Goal: Task Accomplishment & Management: Complete application form

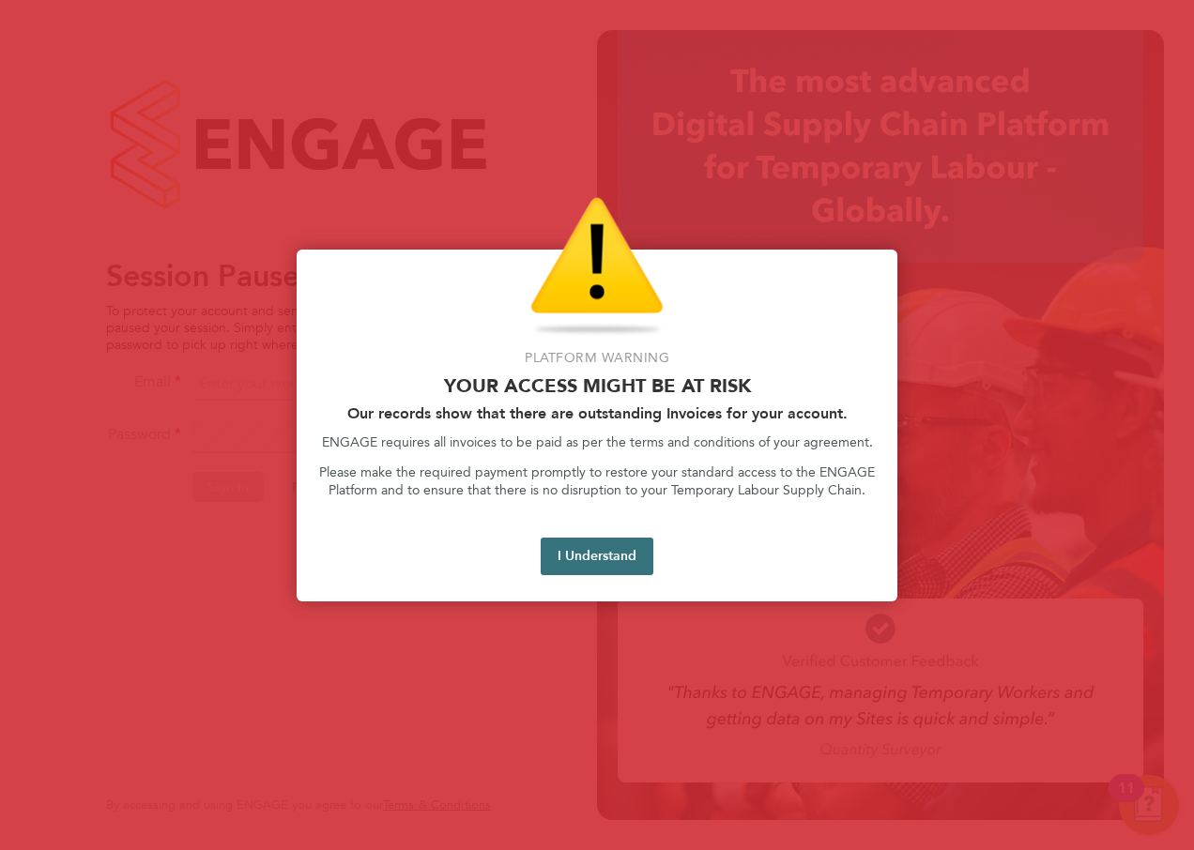
click at [597, 544] on button "I Understand" at bounding box center [597, 557] width 113 height 38
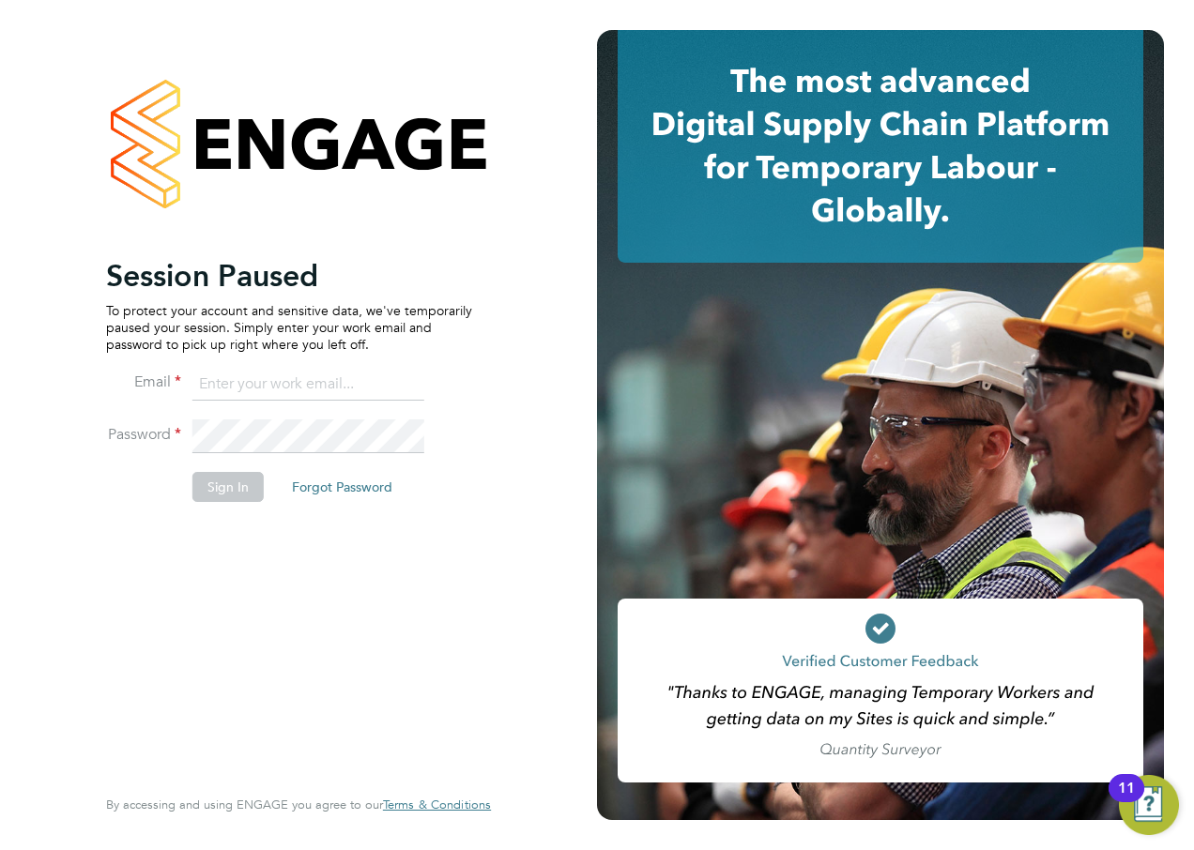
click at [261, 393] on input at bounding box center [308, 385] width 232 height 34
type input "c"
type input "[PERSON_NAME][EMAIL_ADDRESS][PERSON_NAME][PERSON_NAME][DOMAIN_NAME]"
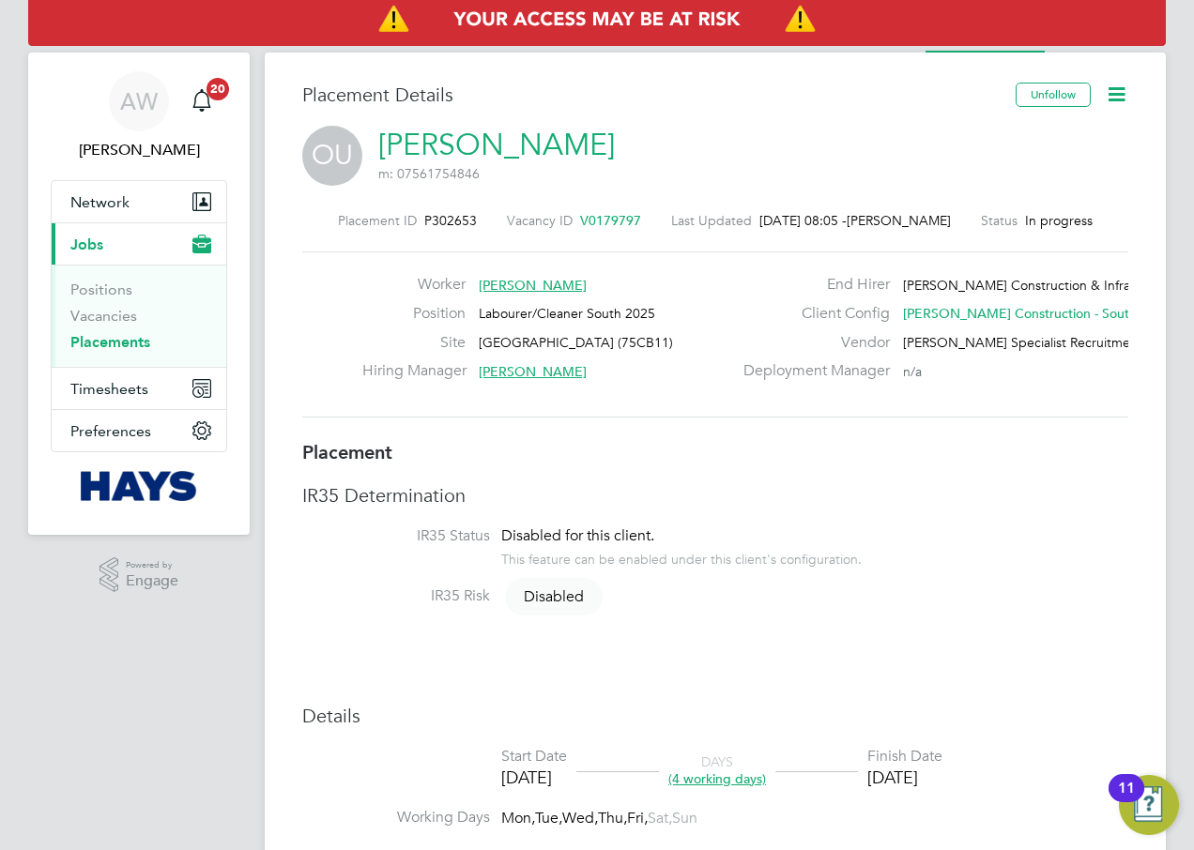
click at [1128, 83] on icon at bounding box center [1116, 94] width 23 height 23
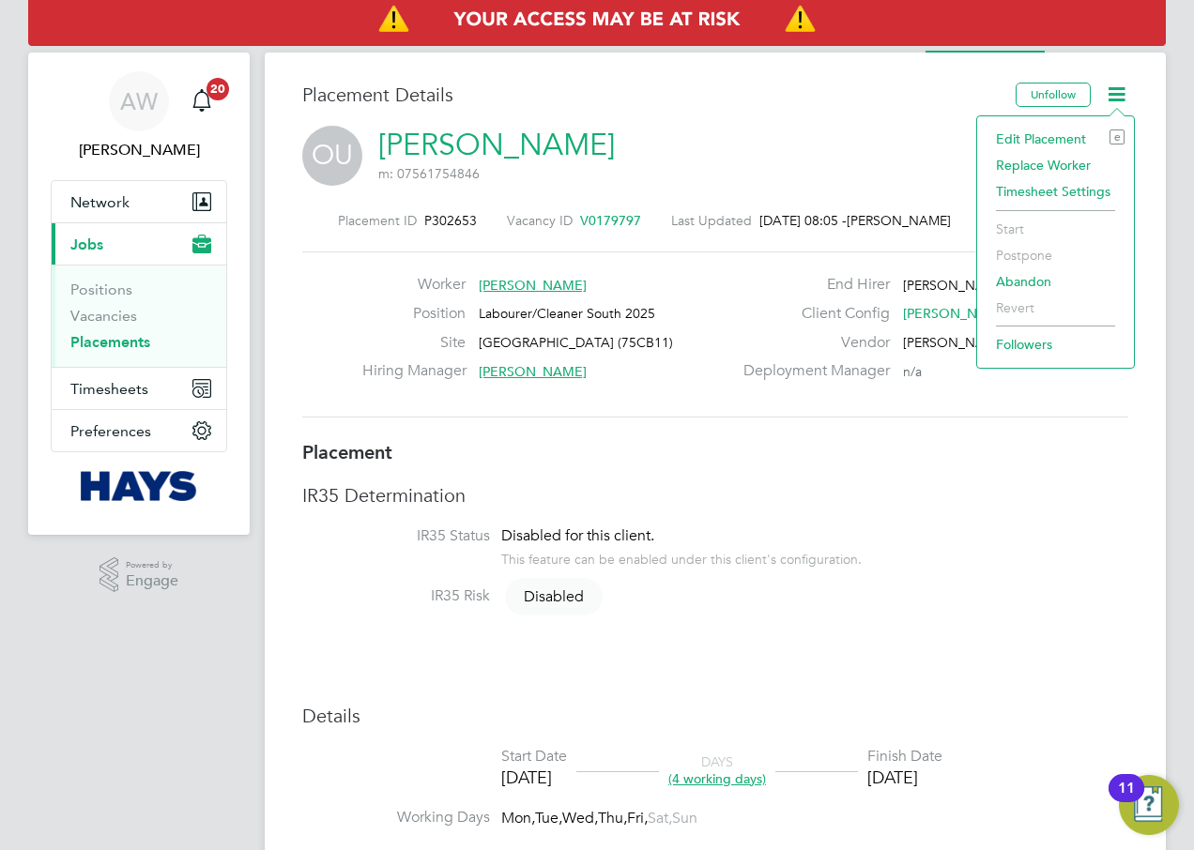
click at [1124, 87] on icon at bounding box center [1116, 94] width 23 height 23
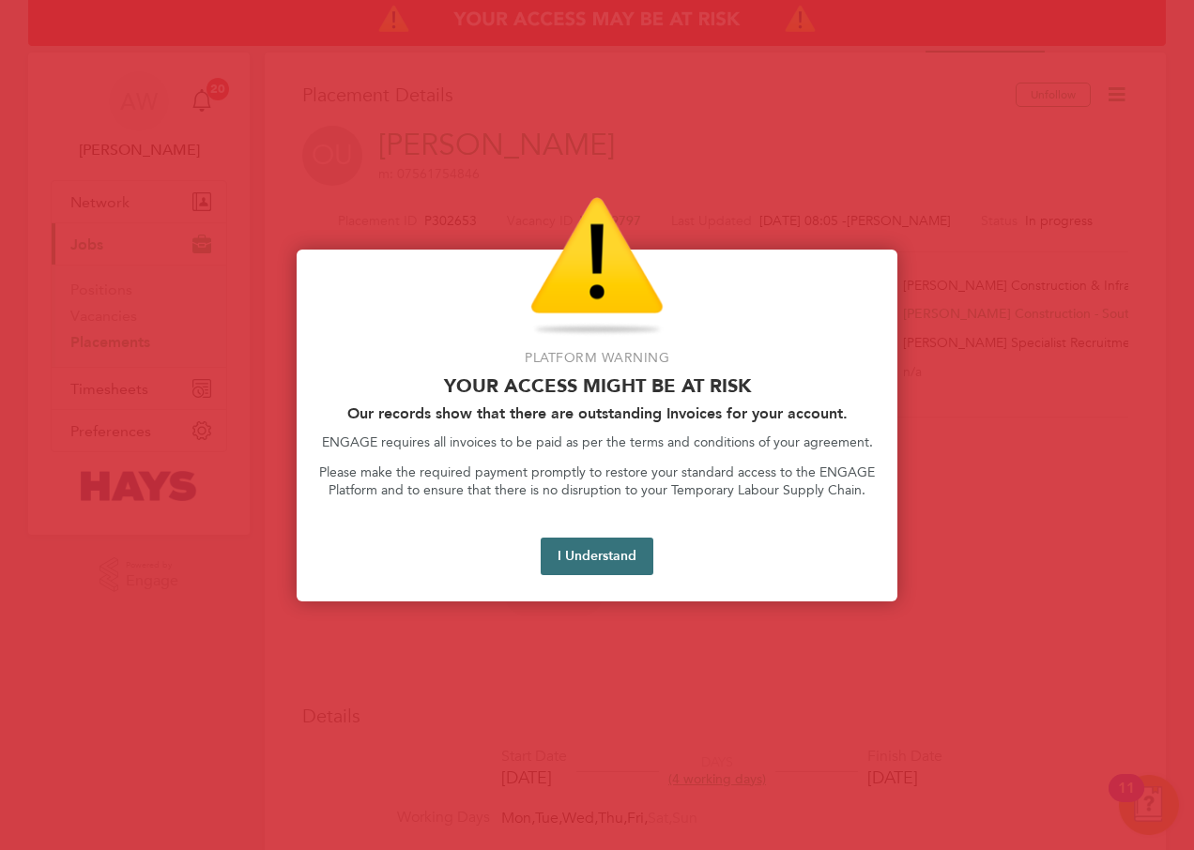
click at [619, 549] on button "I Understand" at bounding box center [597, 557] width 113 height 38
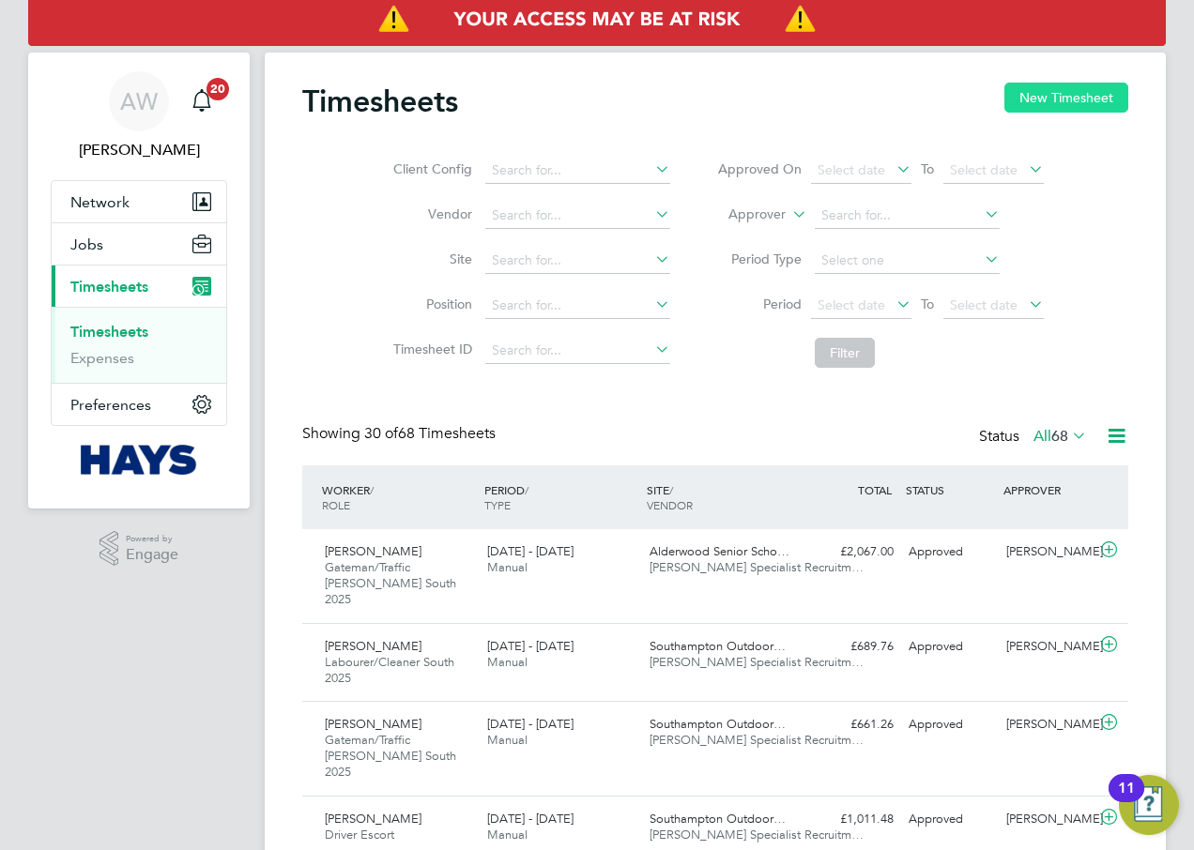
click at [1022, 102] on button "New Timesheet" at bounding box center [1066, 98] width 124 height 30
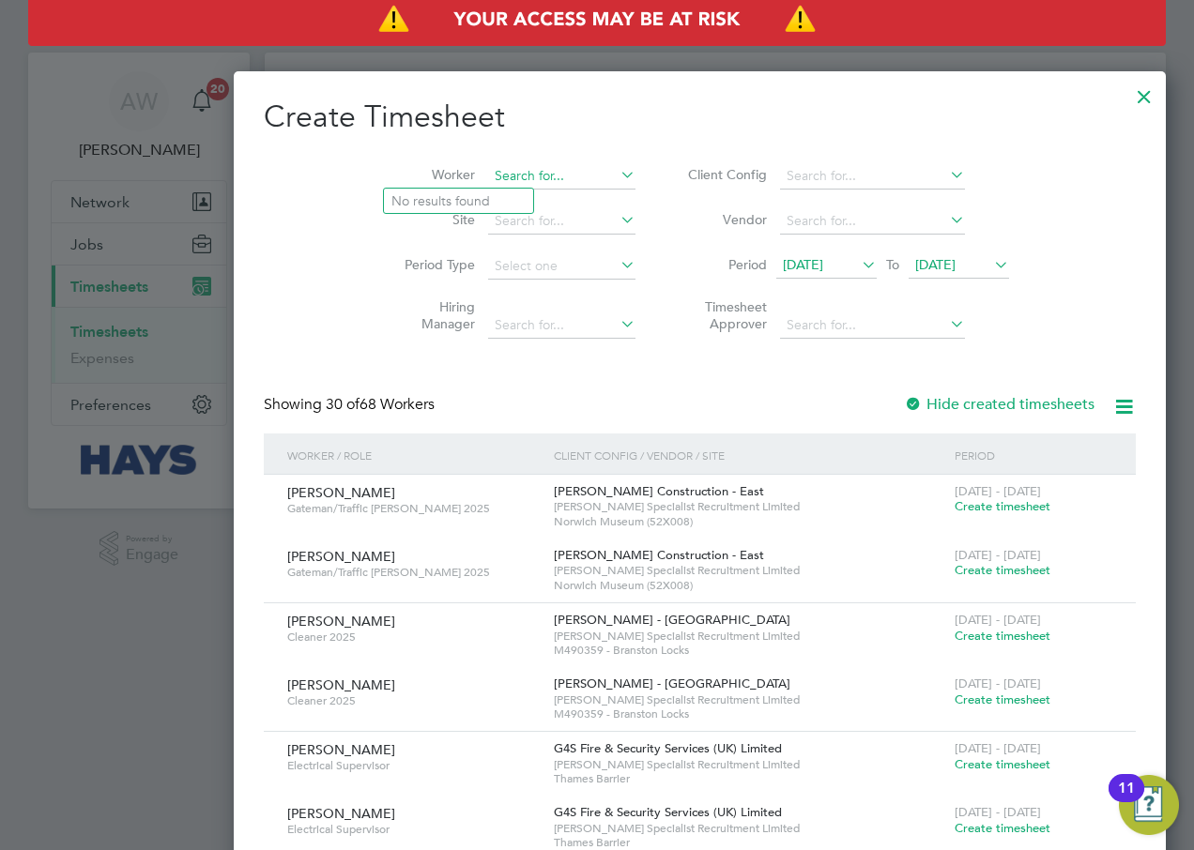
click at [488, 169] on input at bounding box center [561, 176] width 147 height 26
click at [443, 290] on li "Timothy Asoore" at bounding box center [500, 302] width 232 height 25
type input "Timothy Asoore"
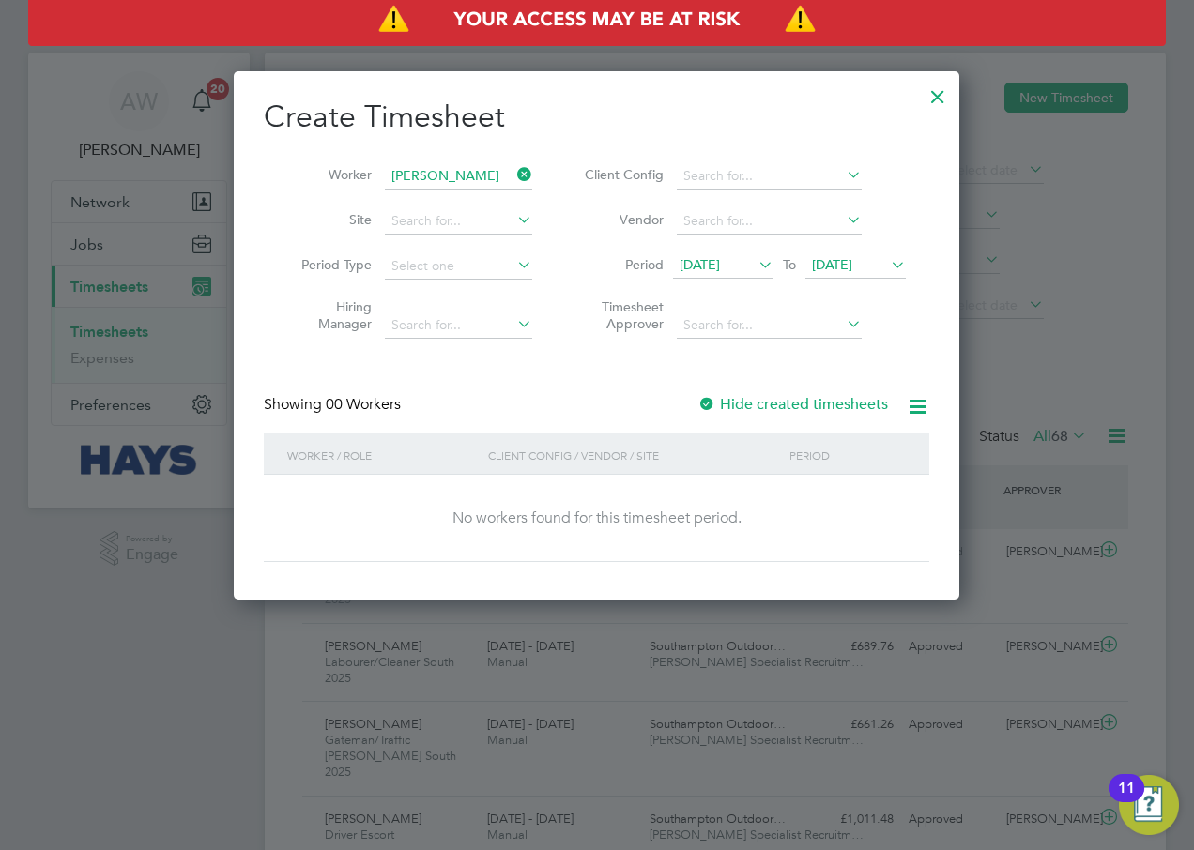
click at [704, 404] on div at bounding box center [706, 405] width 19 height 19
click at [720, 257] on span "21 Aug 2025" at bounding box center [699, 264] width 40 height 17
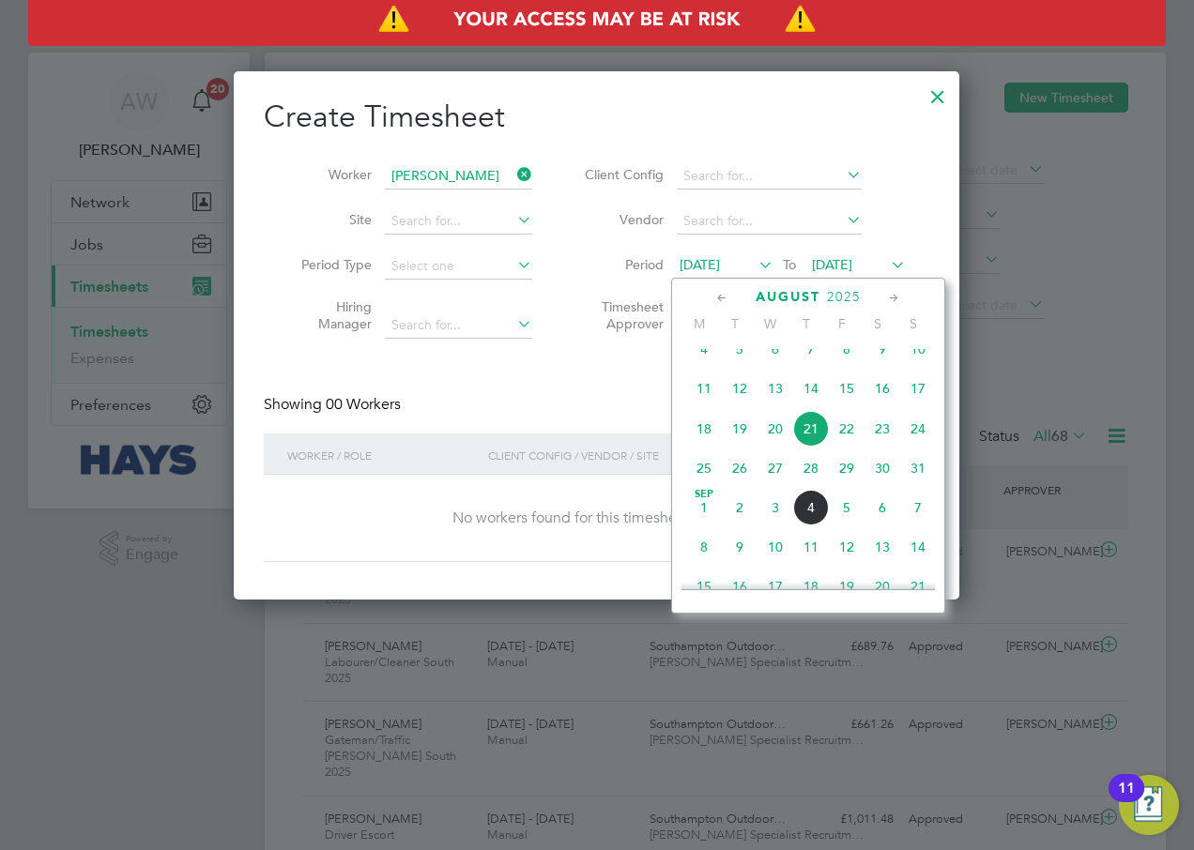
click at [852, 406] on span "15" at bounding box center [847, 389] width 36 height 36
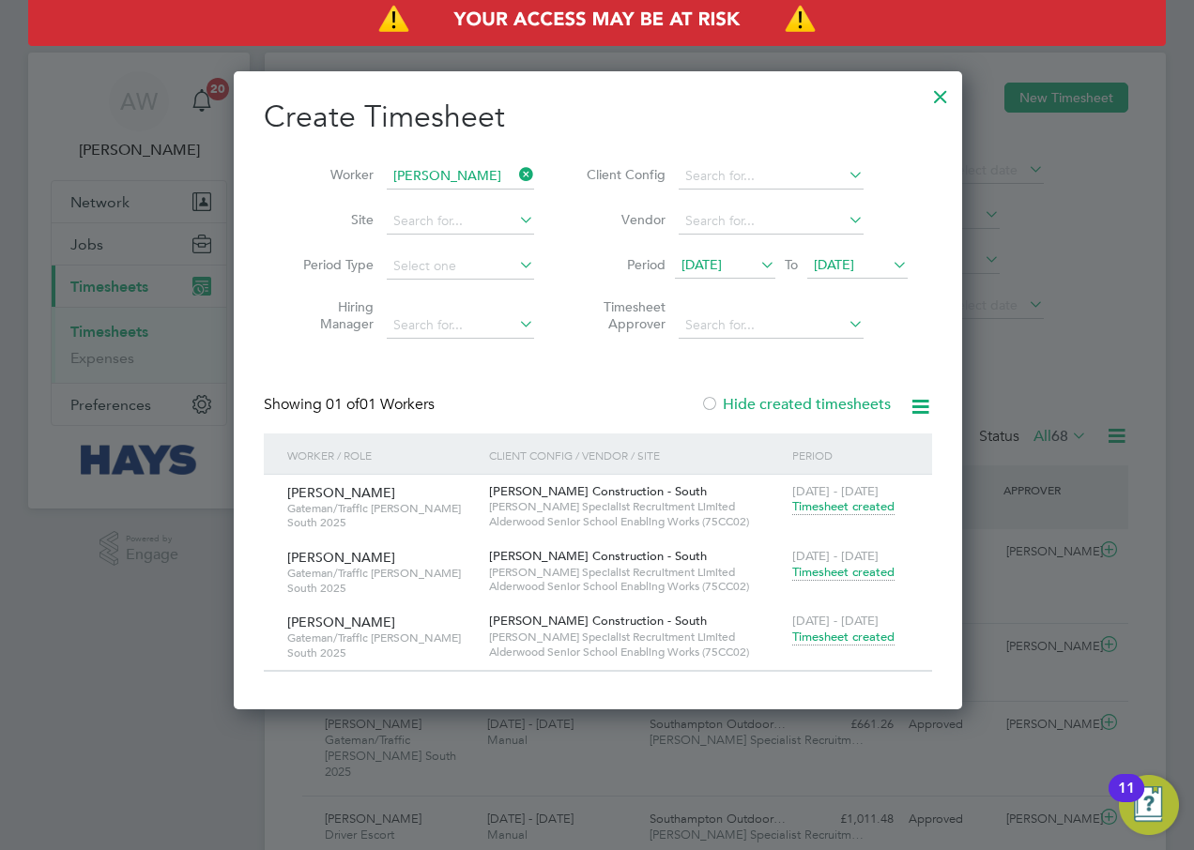
click at [810, 637] on span "Timesheet created" at bounding box center [843, 637] width 102 height 17
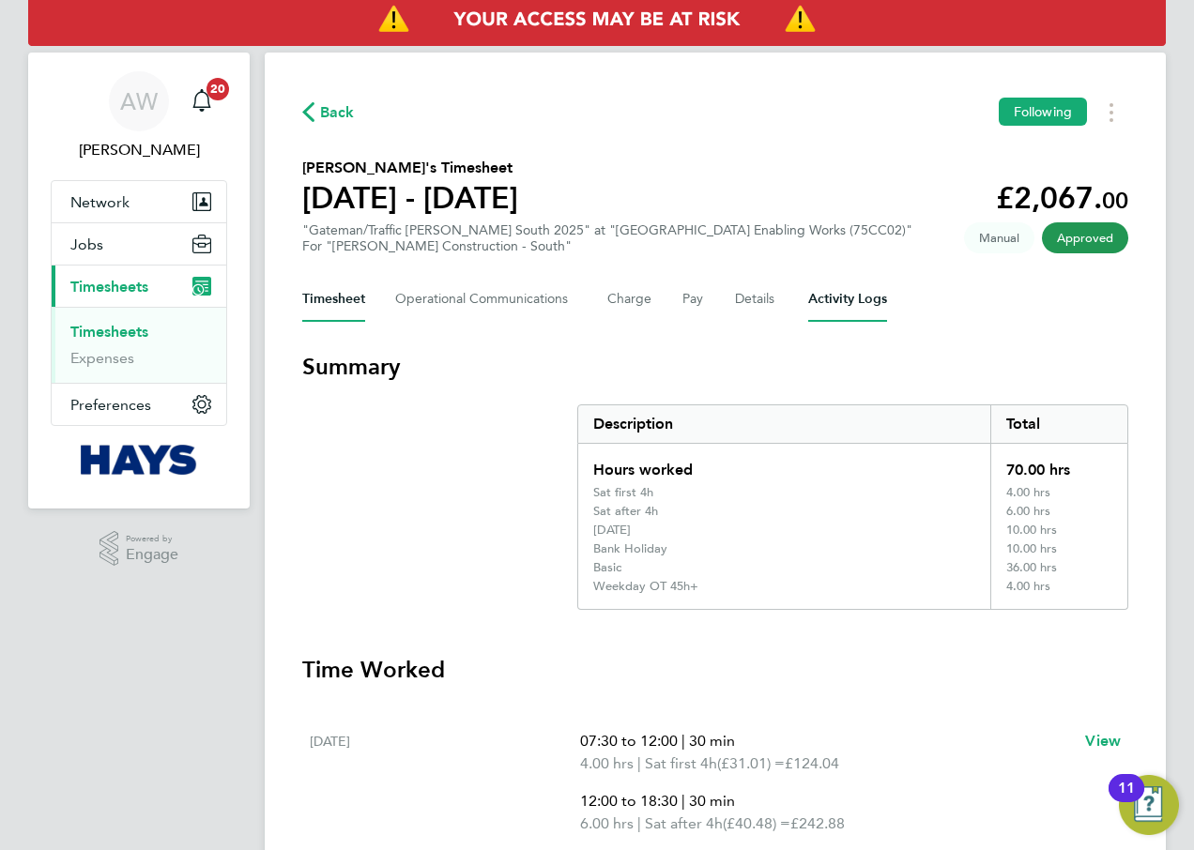
click at [828, 294] on Logs-tab "Activity Logs" at bounding box center [847, 299] width 79 height 45
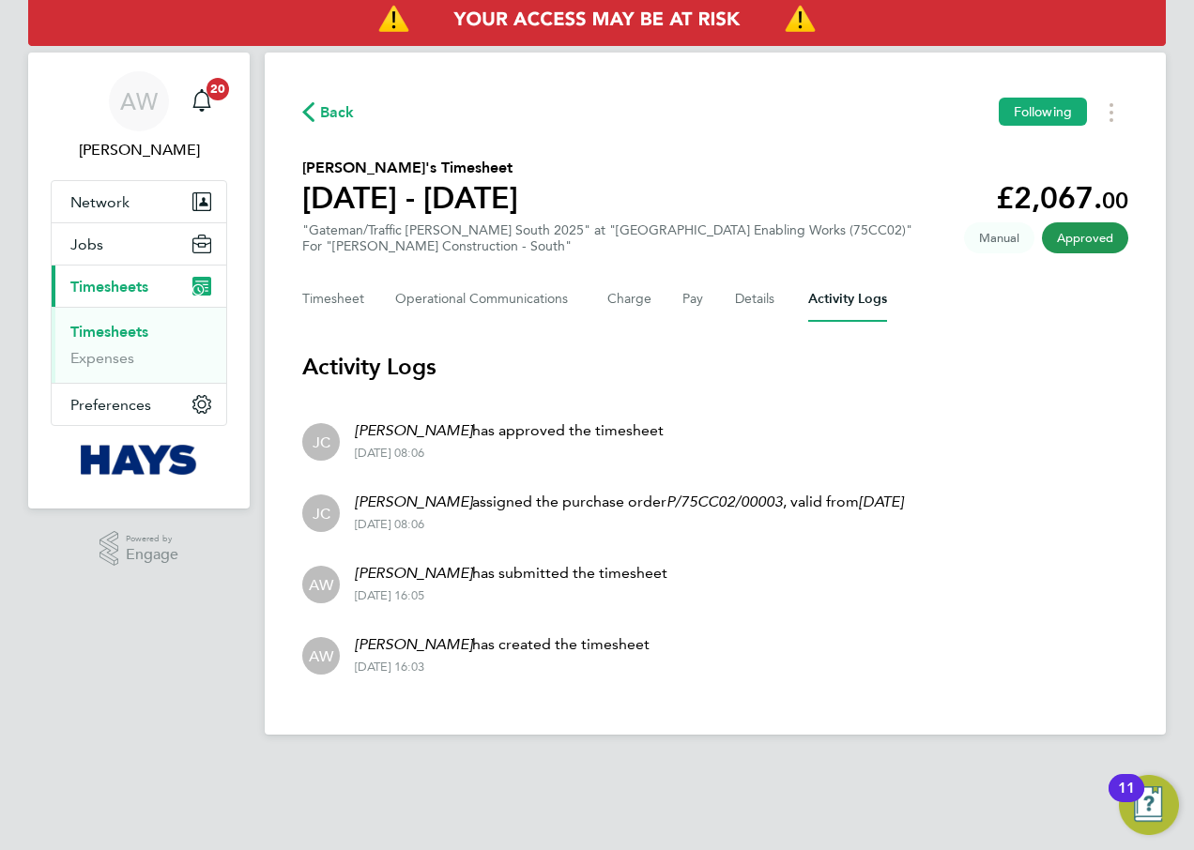
click at [622, 509] on p "Jon Charlton assigned the purchase order P/75CC02/00003 , valid from 24 Jun 2024" at bounding box center [629, 502] width 548 height 23
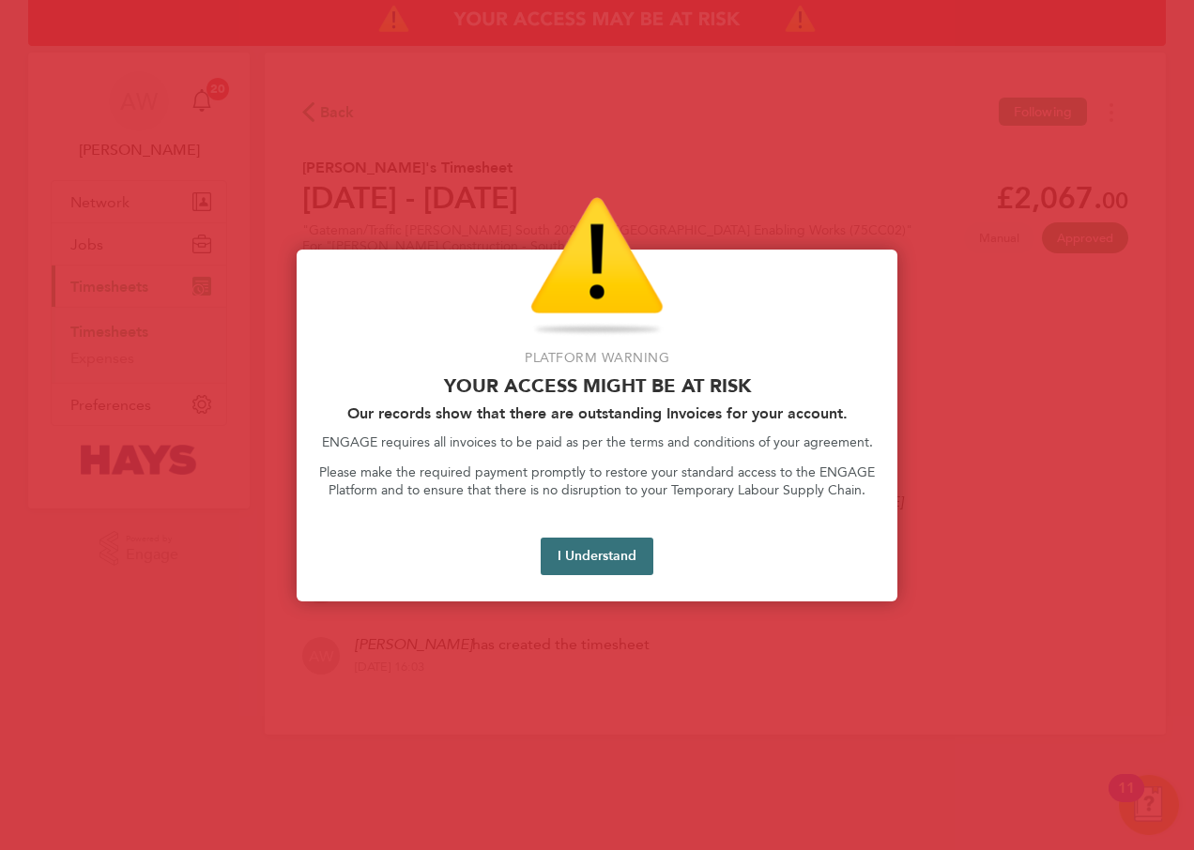
click at [583, 549] on button "I Understand" at bounding box center [597, 557] width 113 height 38
click at [585, 564] on button "I Understand" at bounding box center [597, 557] width 113 height 38
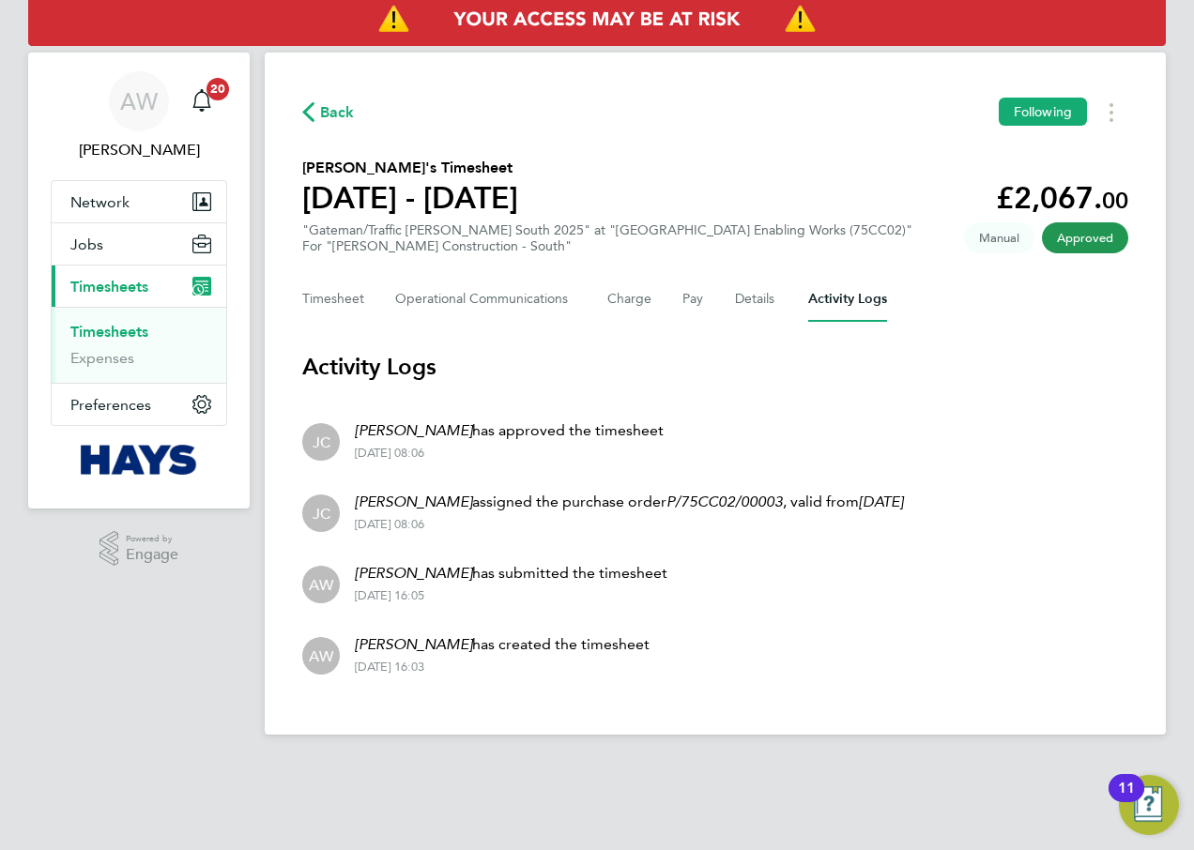
click at [137, 330] on link "Timesheets" at bounding box center [109, 332] width 78 height 18
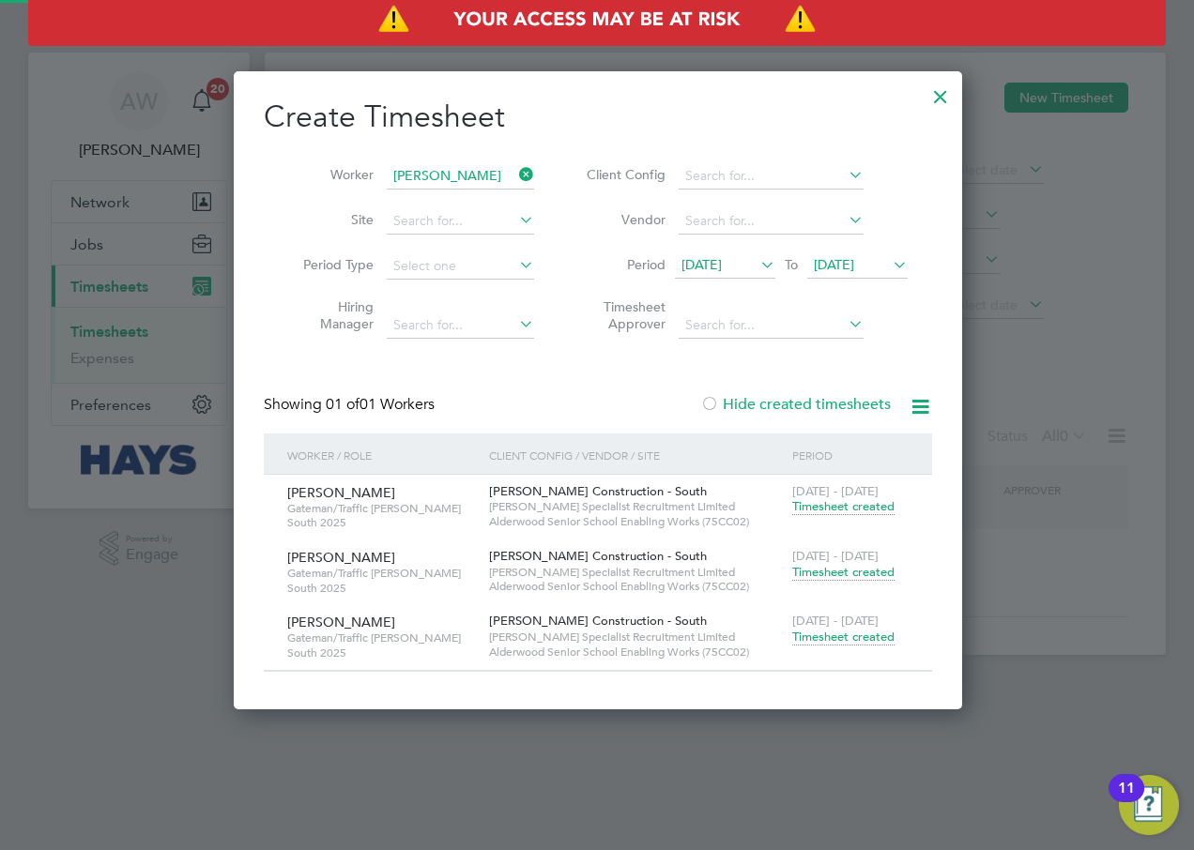
scroll to position [637, 726]
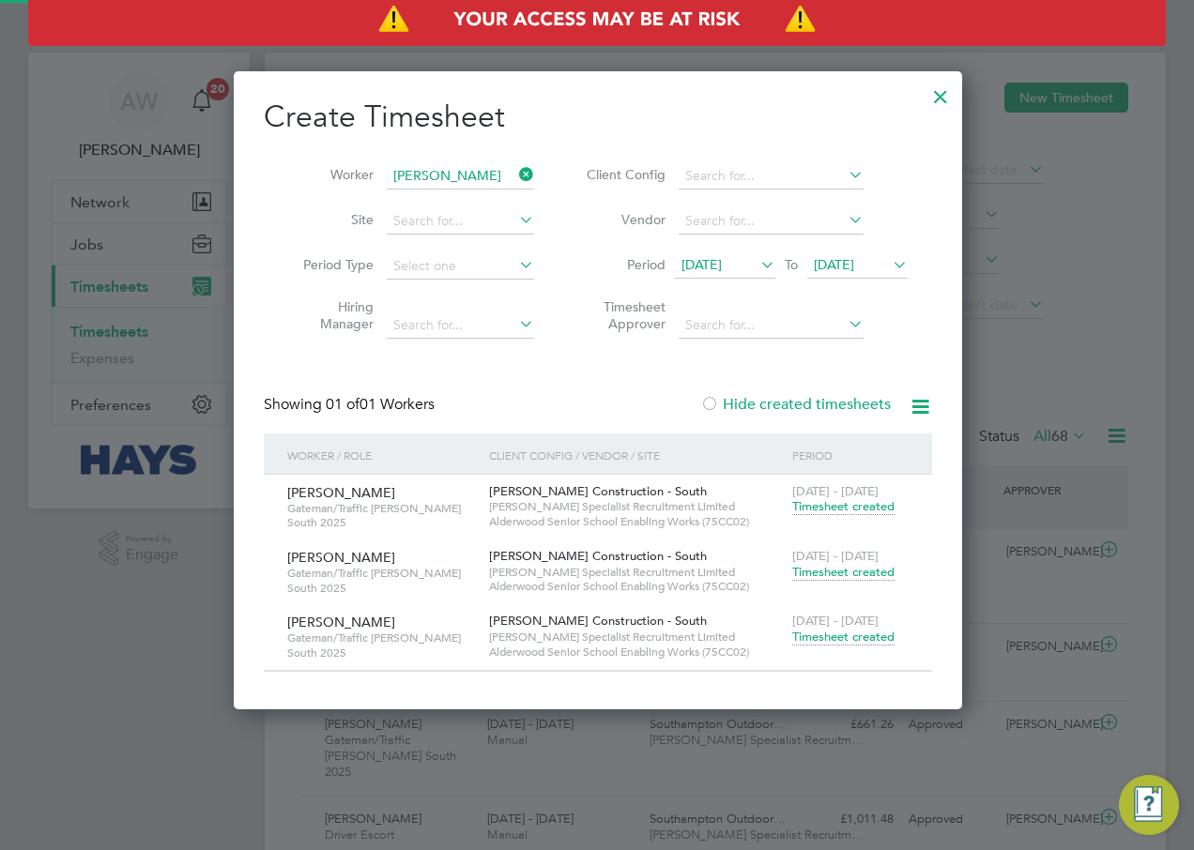
click at [515, 175] on icon at bounding box center [515, 174] width 0 height 26
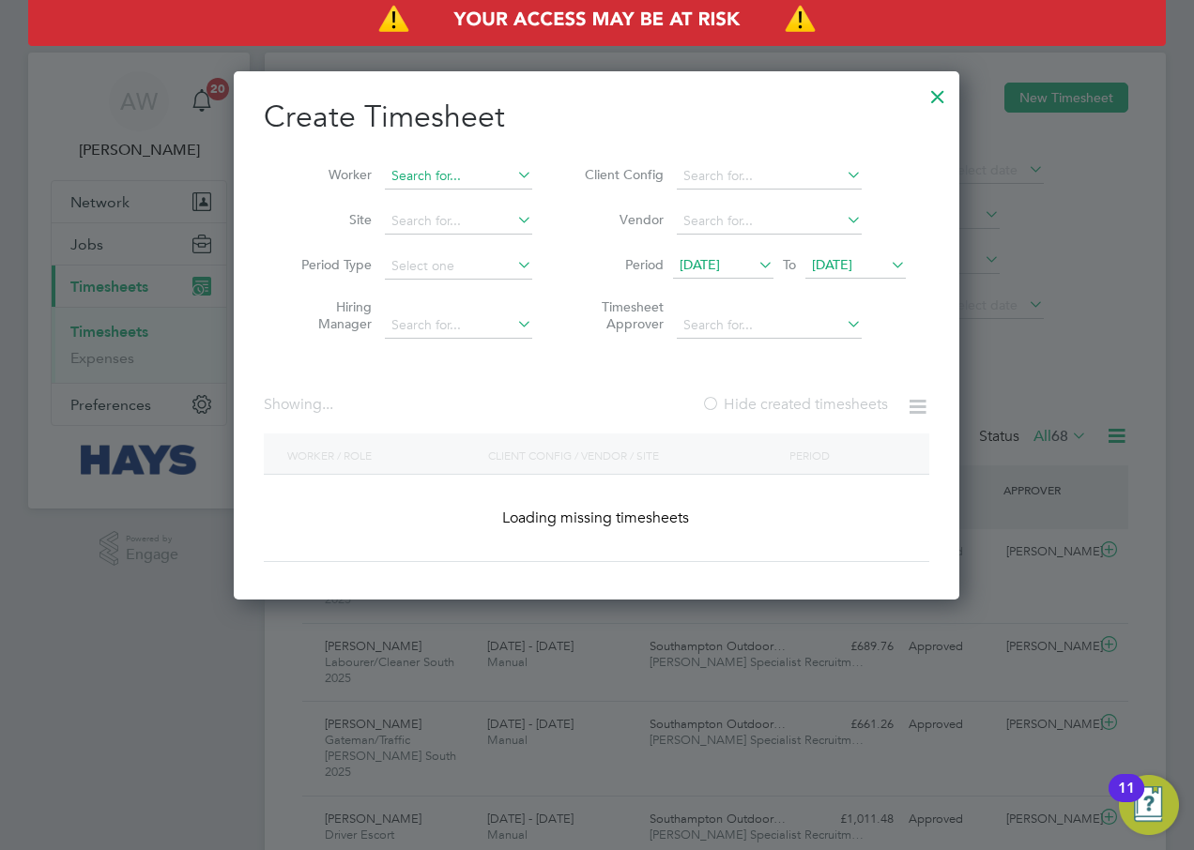
scroll to position [48, 163]
click at [450, 170] on input at bounding box center [458, 176] width 147 height 26
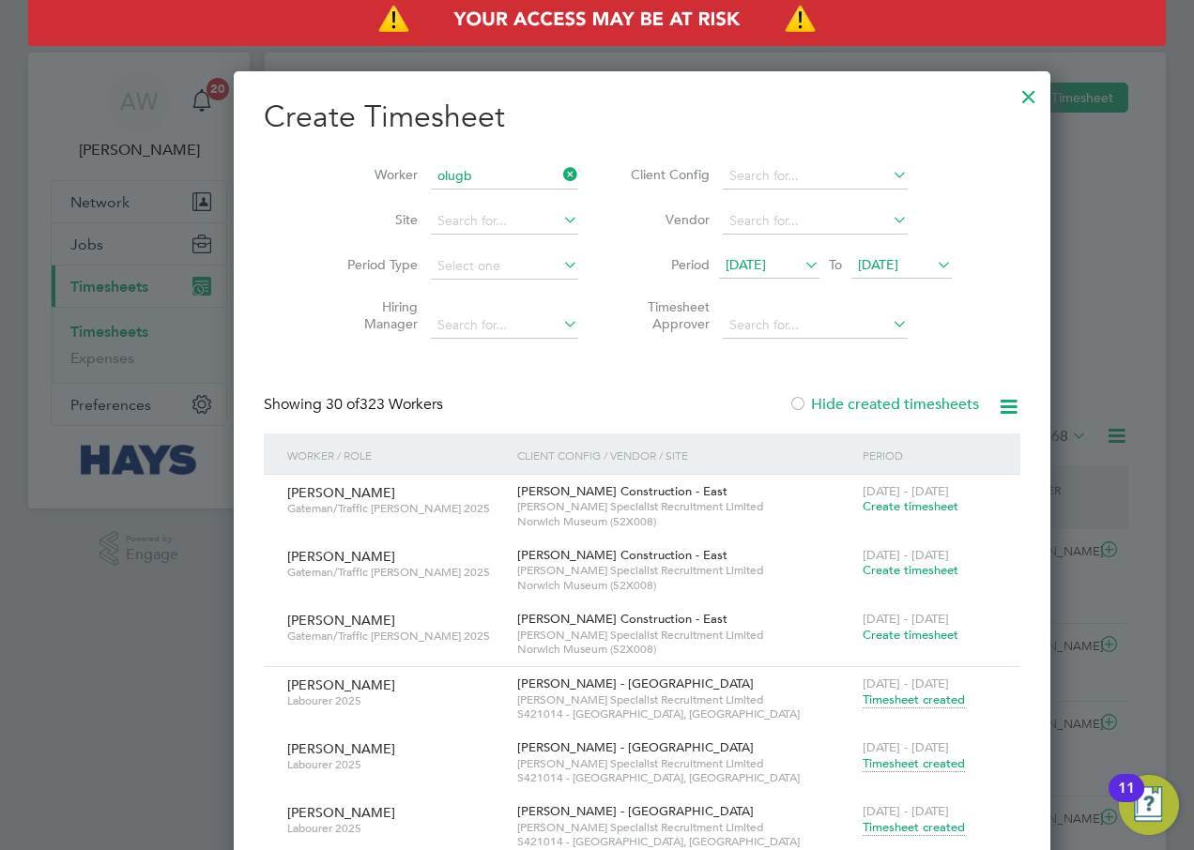
click at [452, 202] on li "Olugb enga Bright Akinsanya" at bounding box center [478, 201] width 188 height 25
type input "Olugbenga Bright Akinsanya"
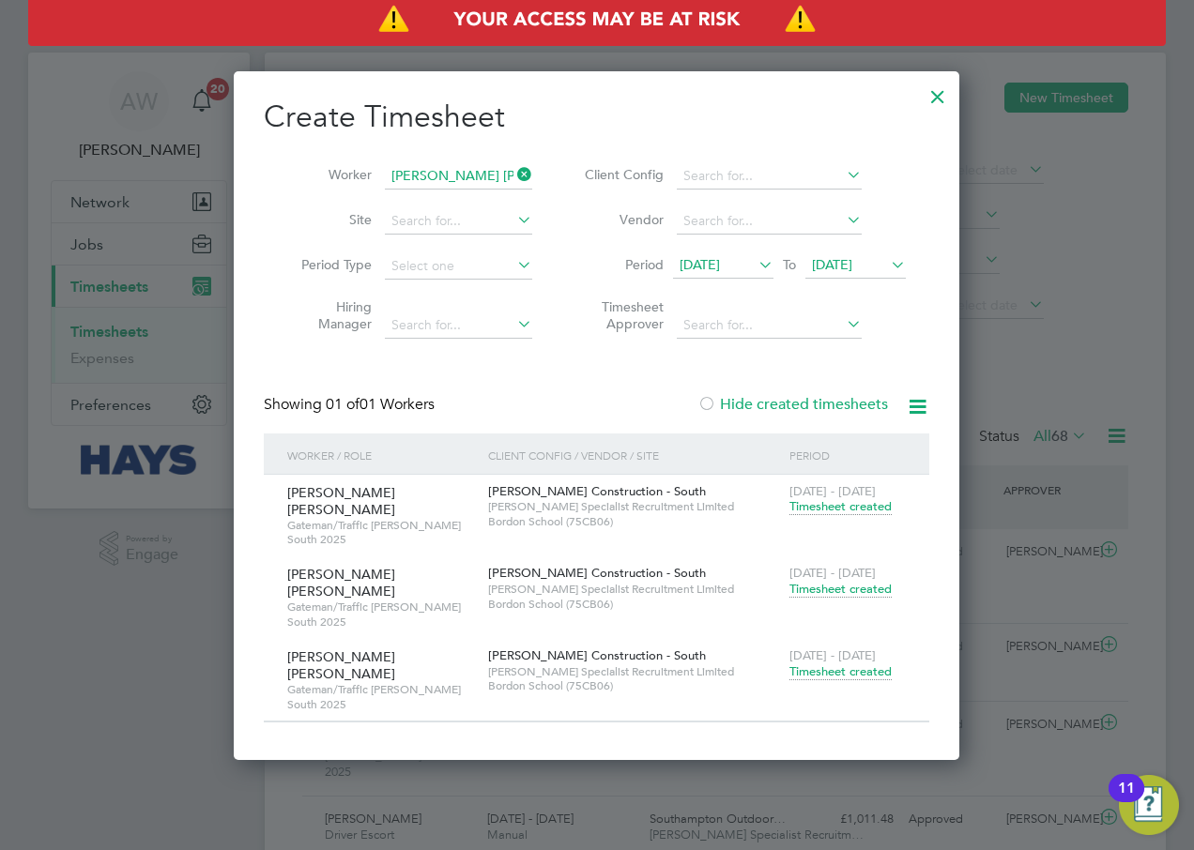
click at [887, 265] on icon at bounding box center [887, 265] width 0 height 26
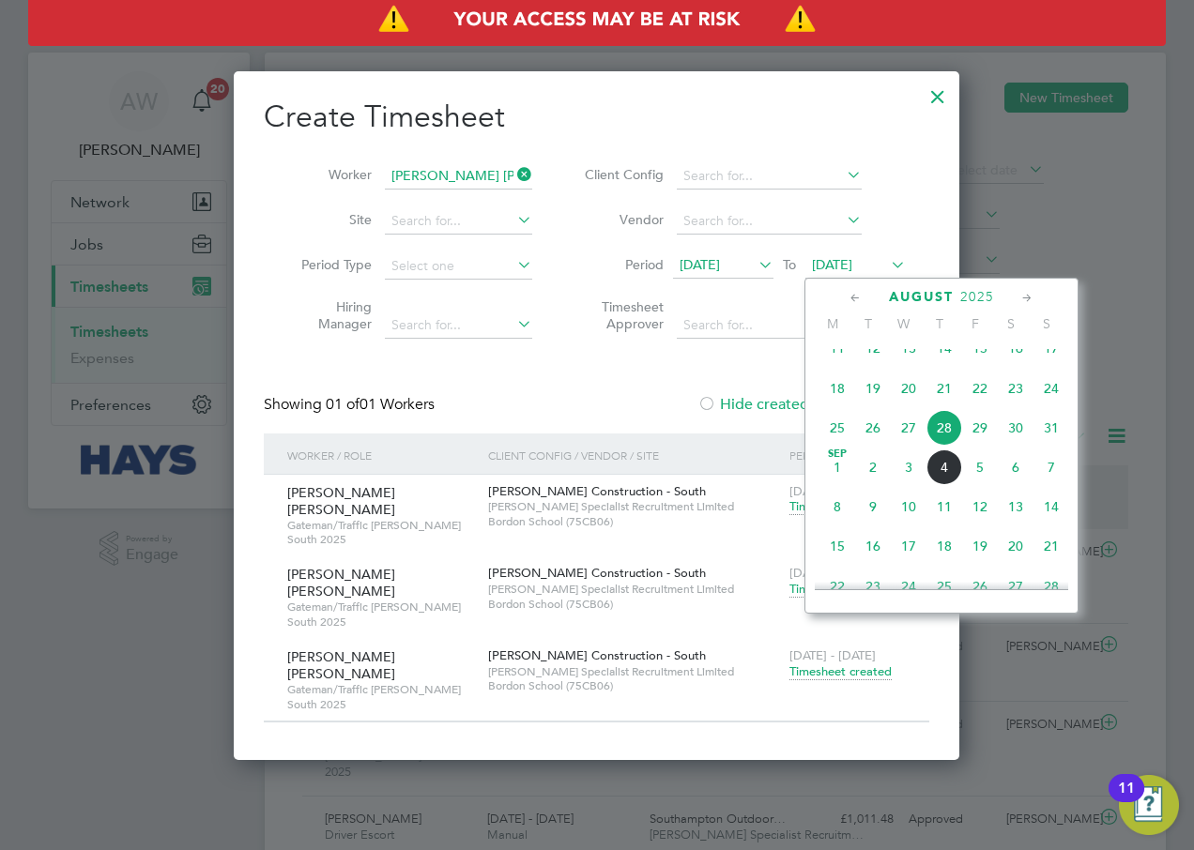
click at [984, 485] on span "5" at bounding box center [980, 468] width 36 height 36
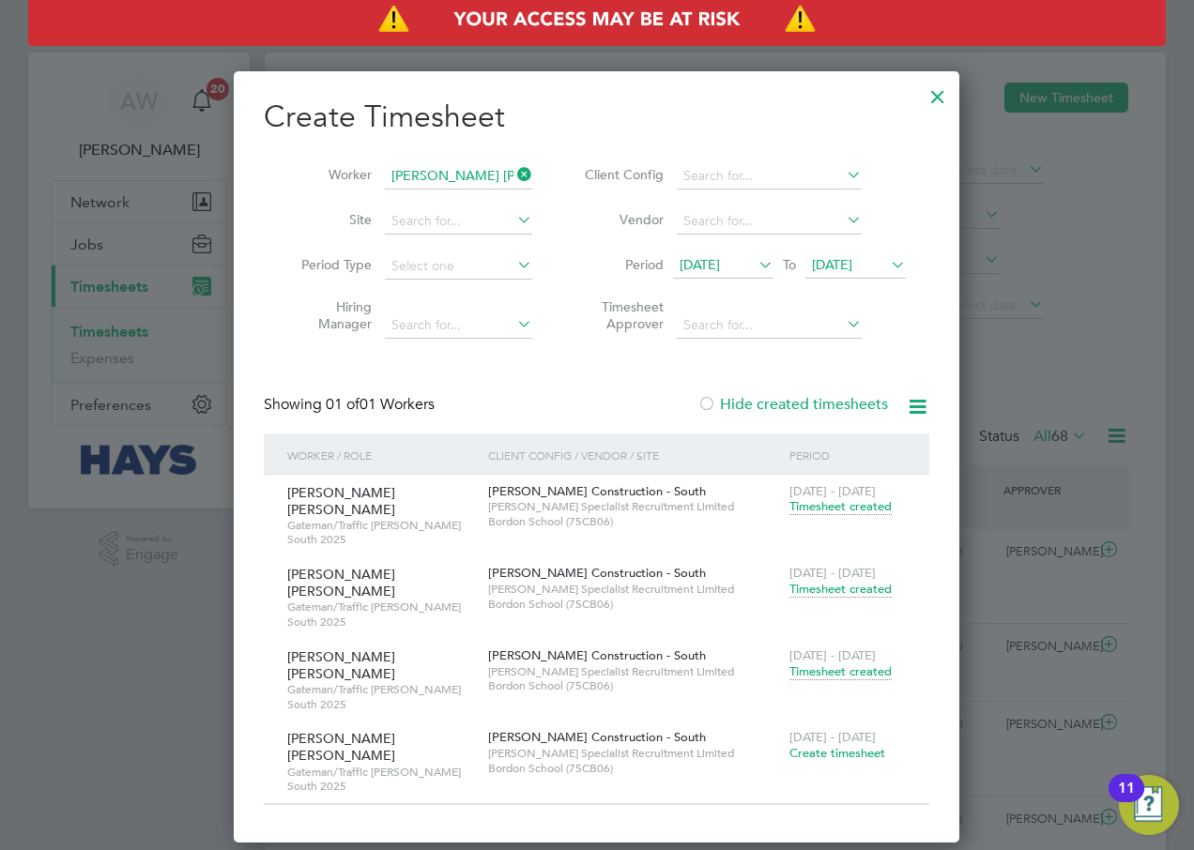
click at [865, 745] on span "Create timesheet" at bounding box center [837, 753] width 96 height 16
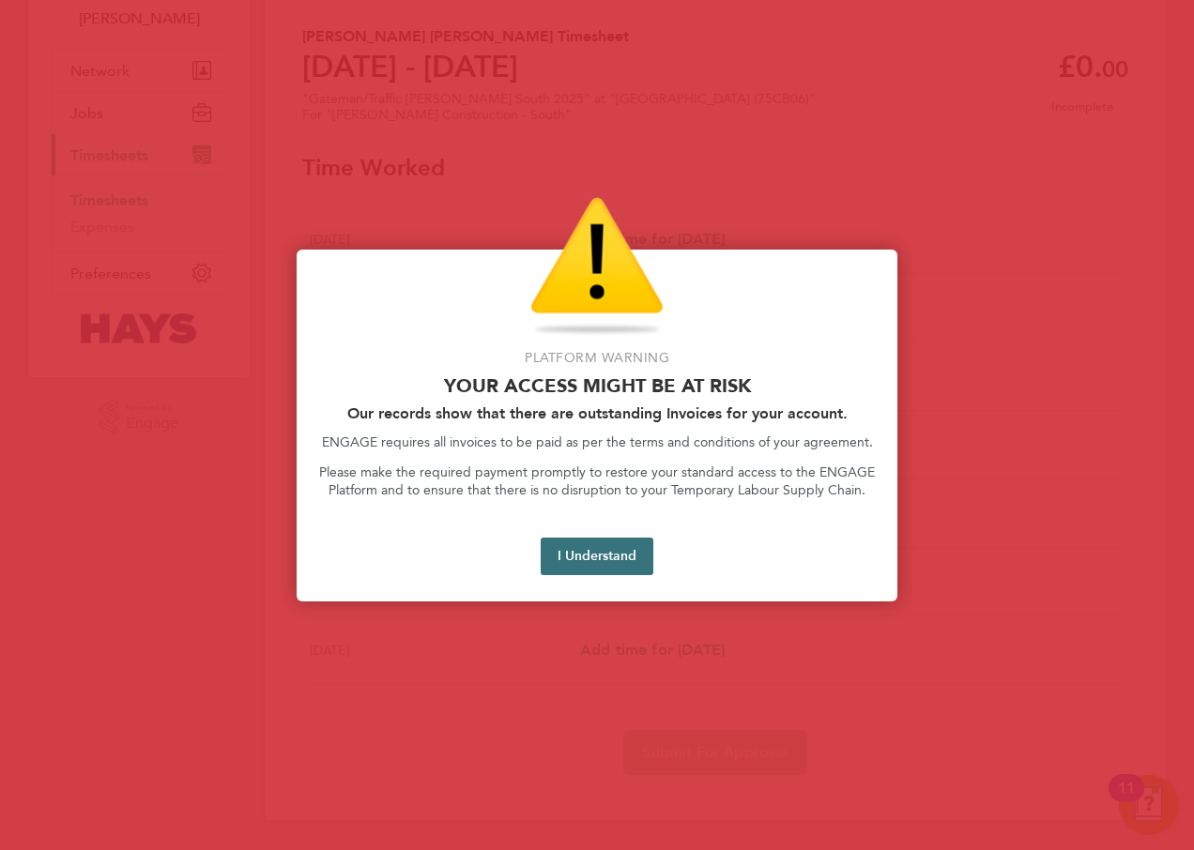
click at [601, 553] on button "I Understand" at bounding box center [597, 557] width 113 height 38
click at [584, 556] on button "I Understand" at bounding box center [597, 557] width 113 height 38
click at [583, 567] on button "I Understand" at bounding box center [597, 557] width 113 height 38
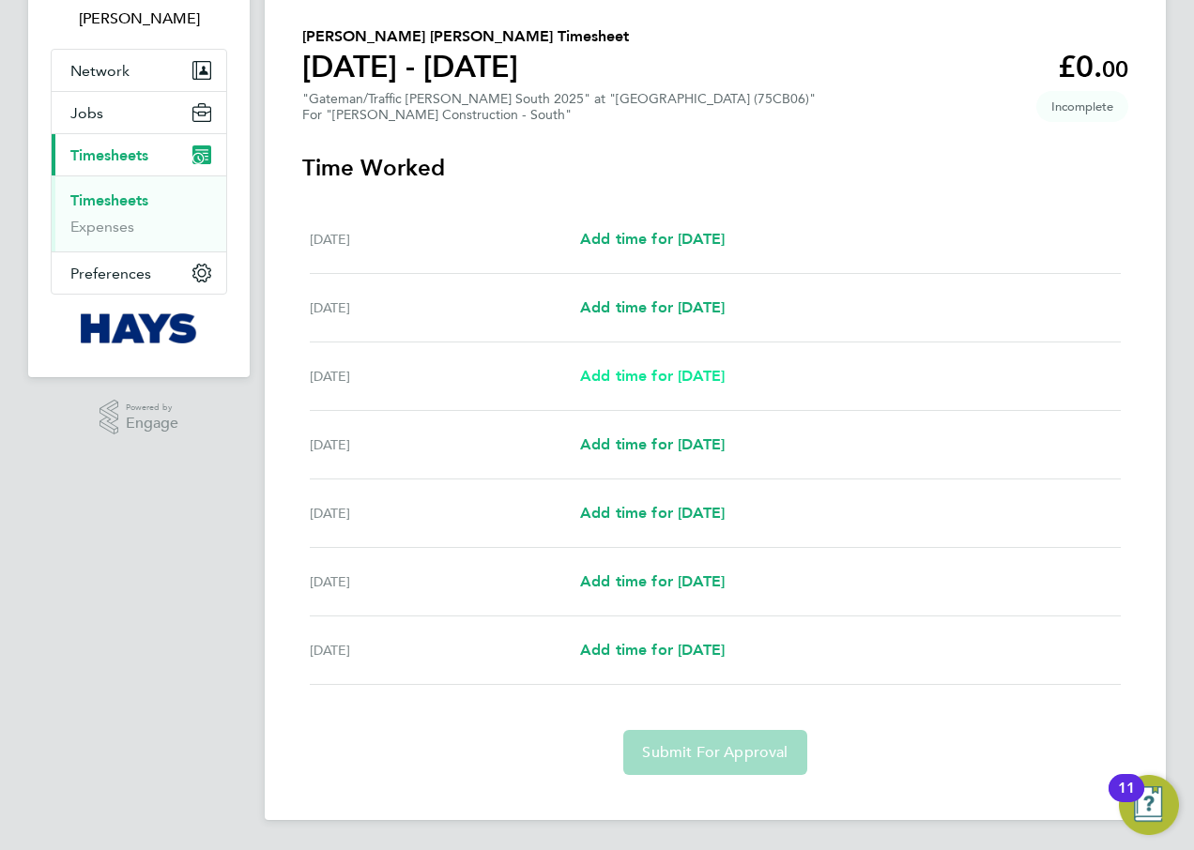
click at [666, 374] on span "Add time for Mon 01 Sep" at bounding box center [652, 376] width 145 height 18
click at [695, 370] on span "Add time for Mon 01 Sep" at bounding box center [652, 376] width 145 height 18
select select "30"
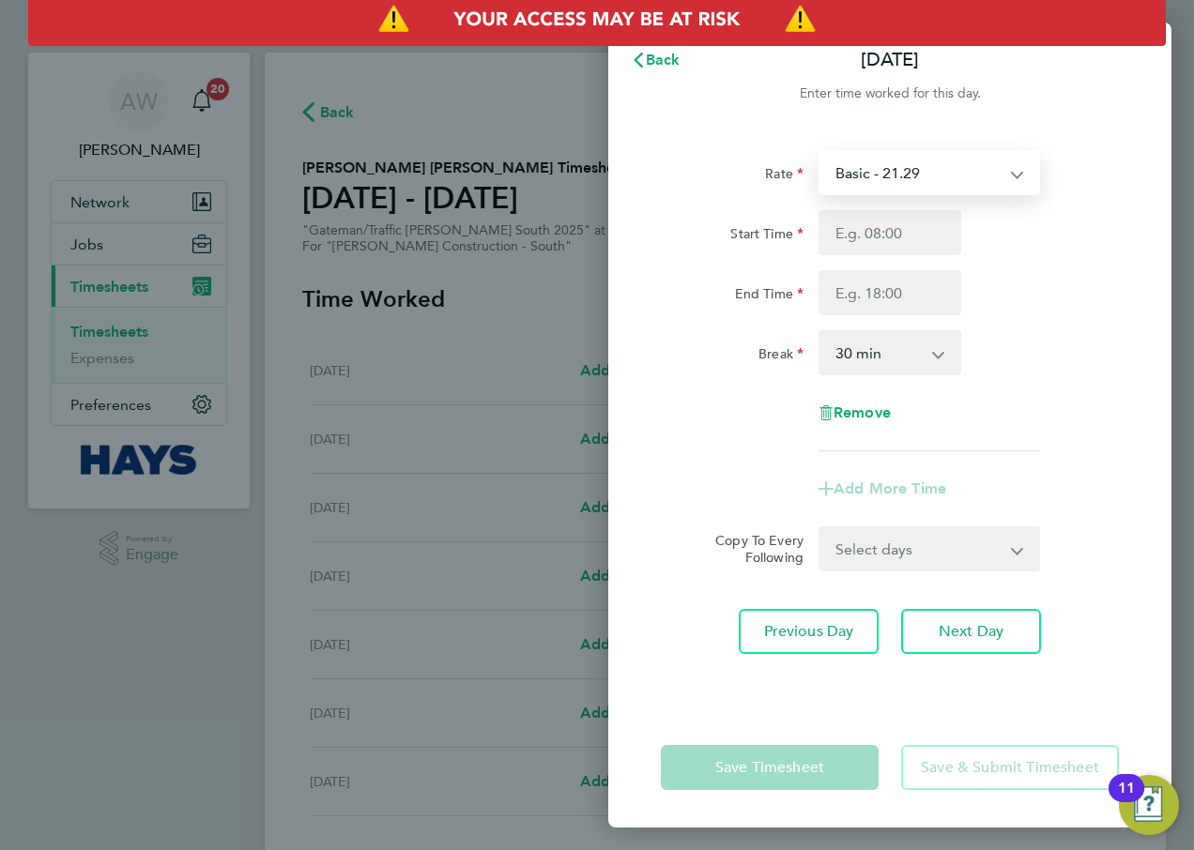
click at [996, 171] on select "Basic - 21.29 Weekday OT 45h+ - 31.01 Sat first 4h - 31.01 Sat after 4h - 40.48…" at bounding box center [917, 172] width 195 height 41
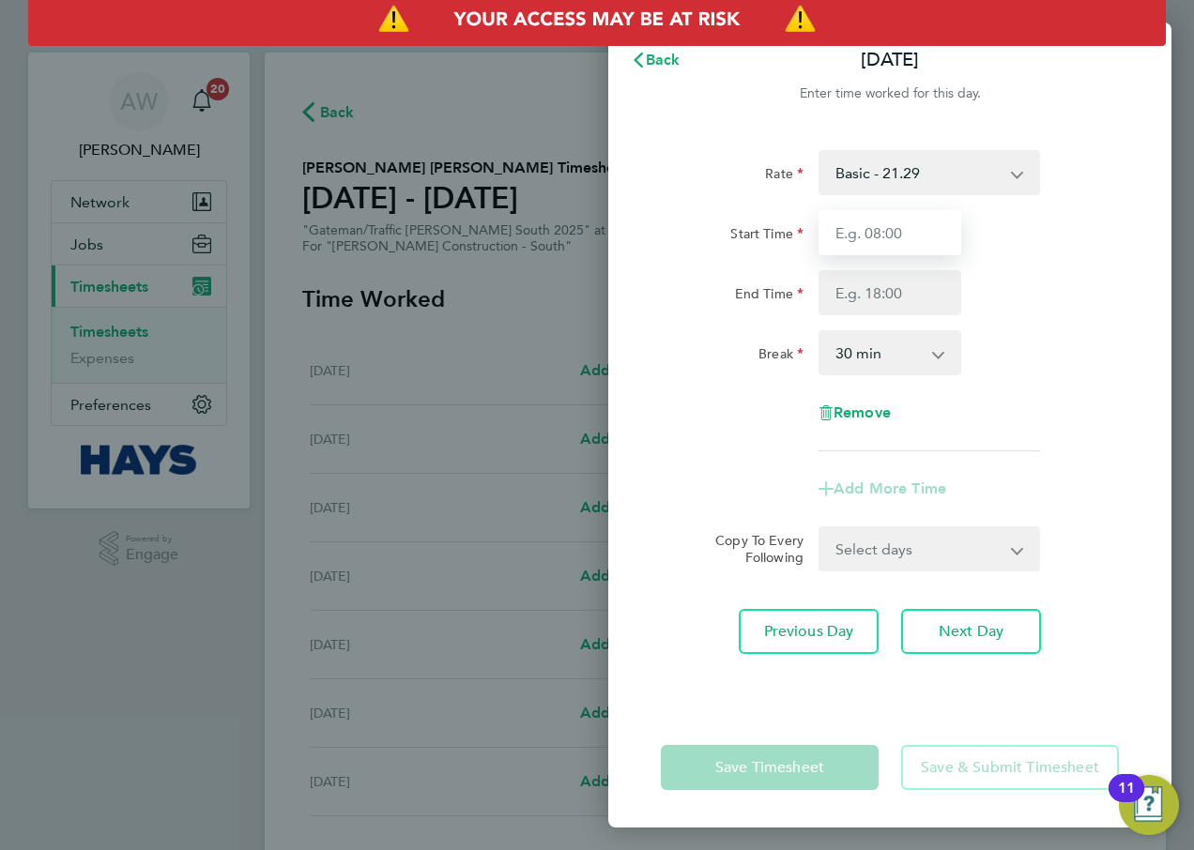
click at [912, 237] on input "Start Time" at bounding box center [889, 232] width 143 height 45
type input "07:30"
type input "17:00"
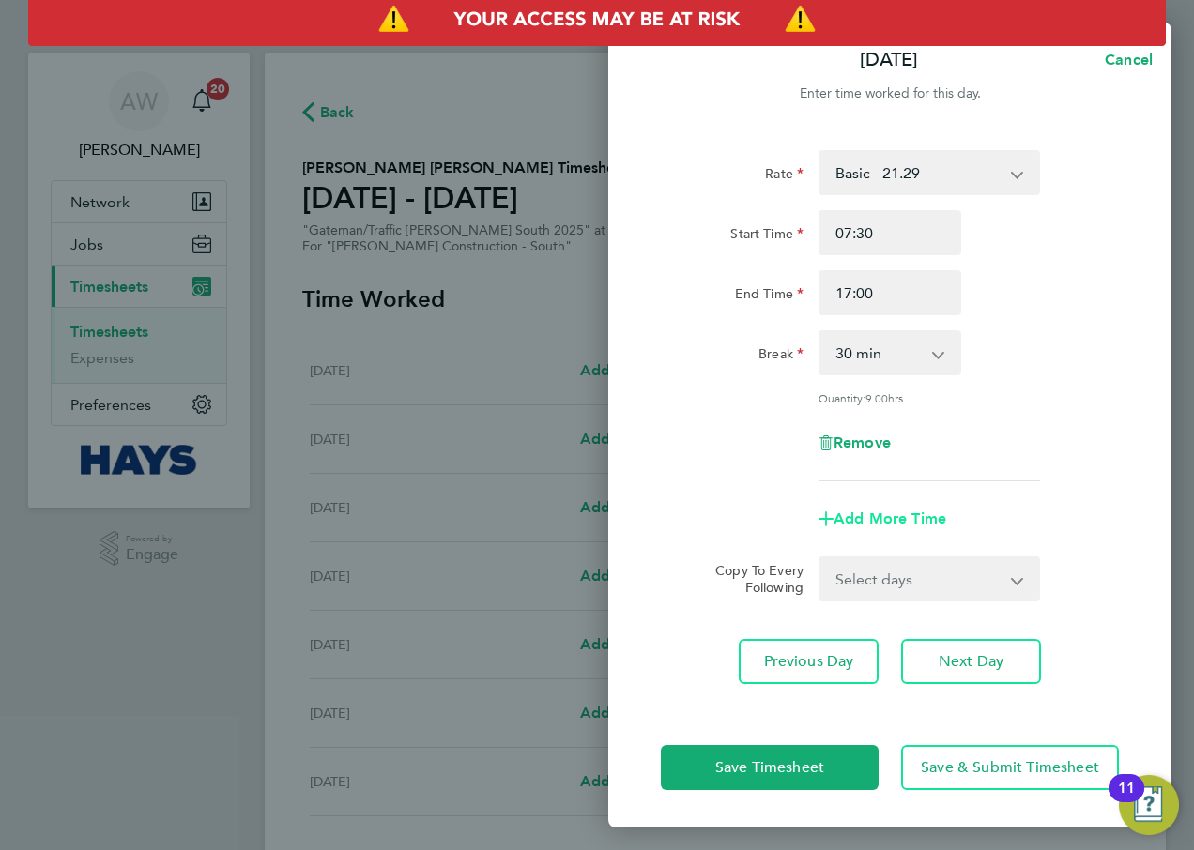
click at [888, 522] on span "Add More Time" at bounding box center [889, 519] width 113 height 18
select select "null"
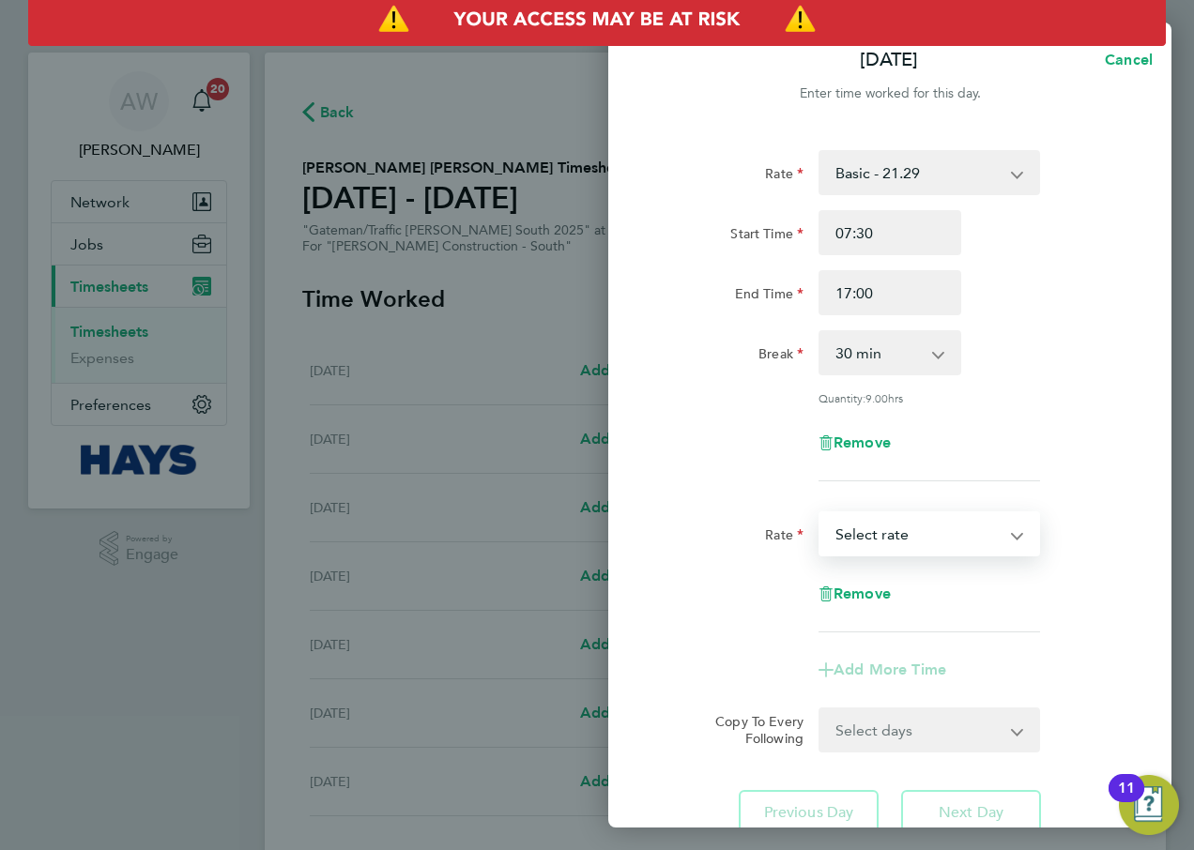
click at [902, 528] on select "Basic - 21.29 Weekday OT 45h+ - 31.01 Sat first 4h - 31.01 Sat after 4h - 40.48…" at bounding box center [917, 533] width 195 height 41
select select "30"
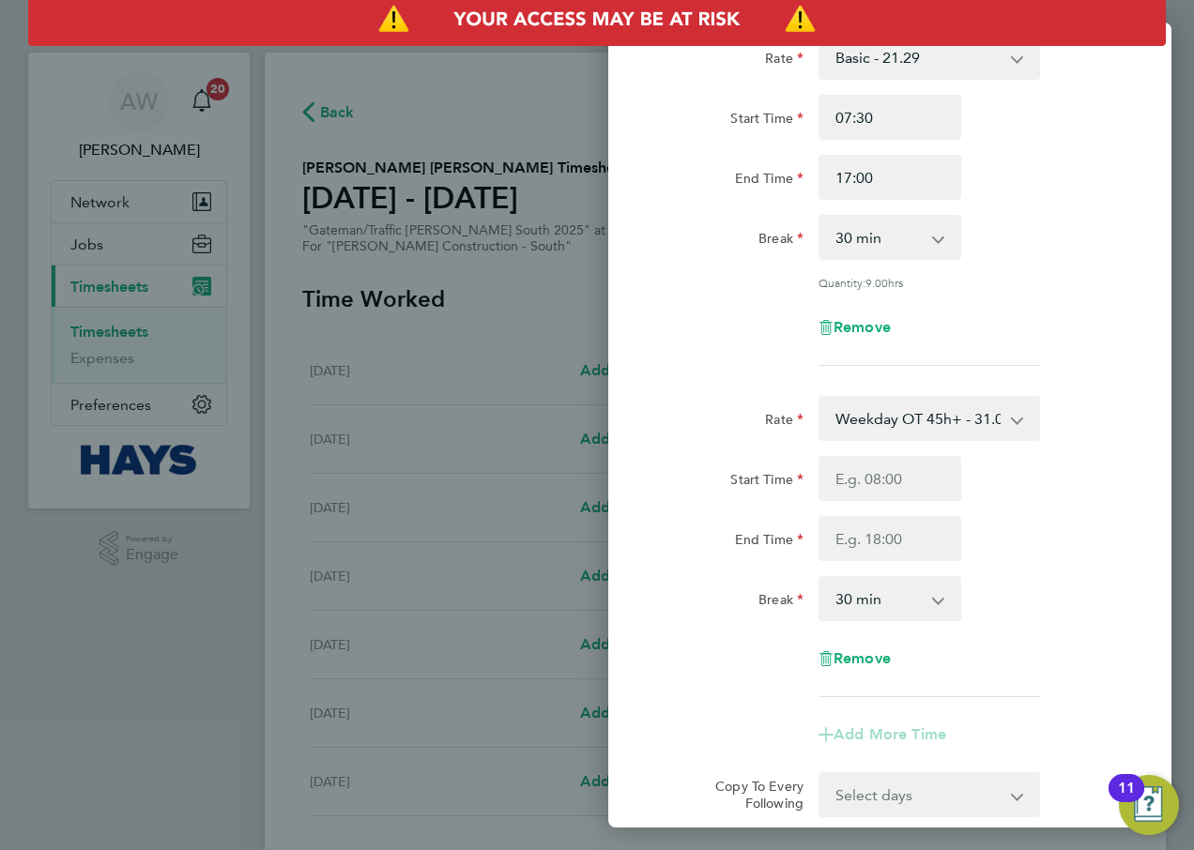
scroll to position [282, 0]
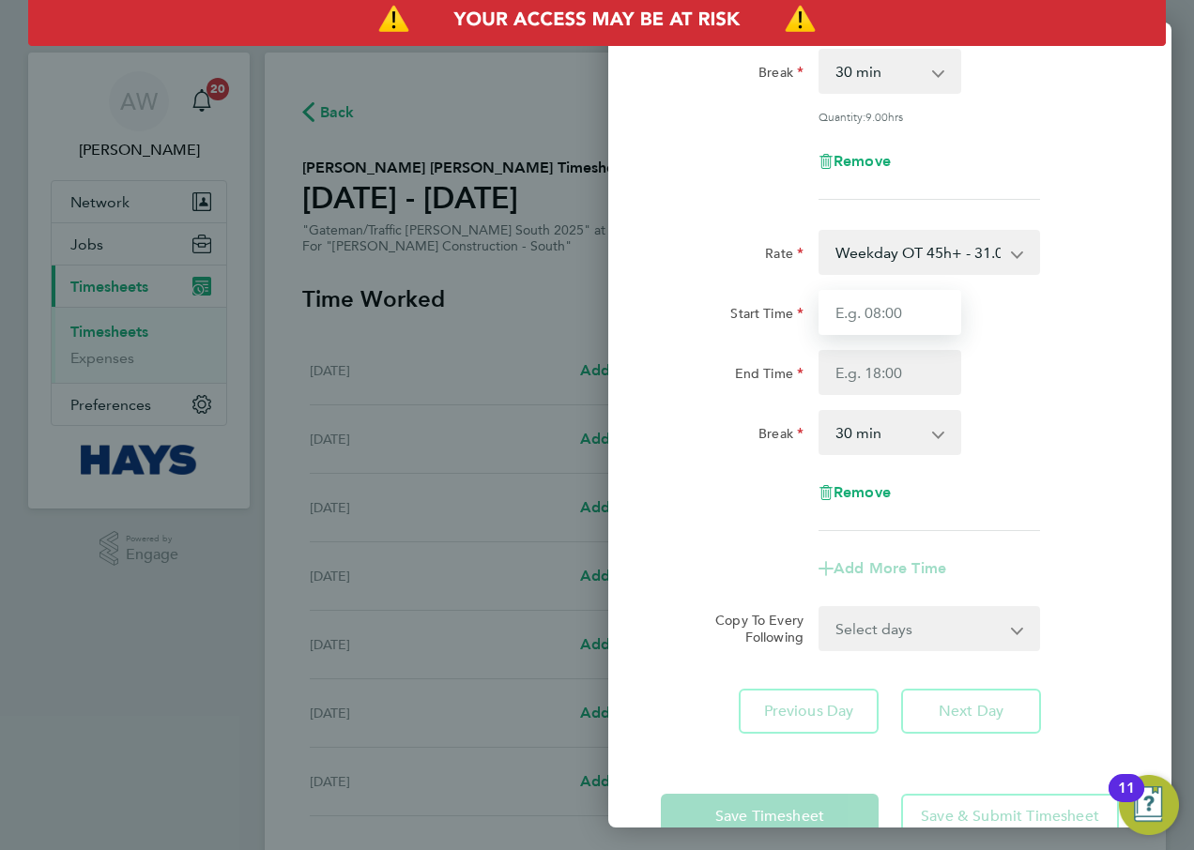
click at [900, 312] on input "Start Time" at bounding box center [889, 312] width 143 height 45
type input "17:00"
type input "18:30"
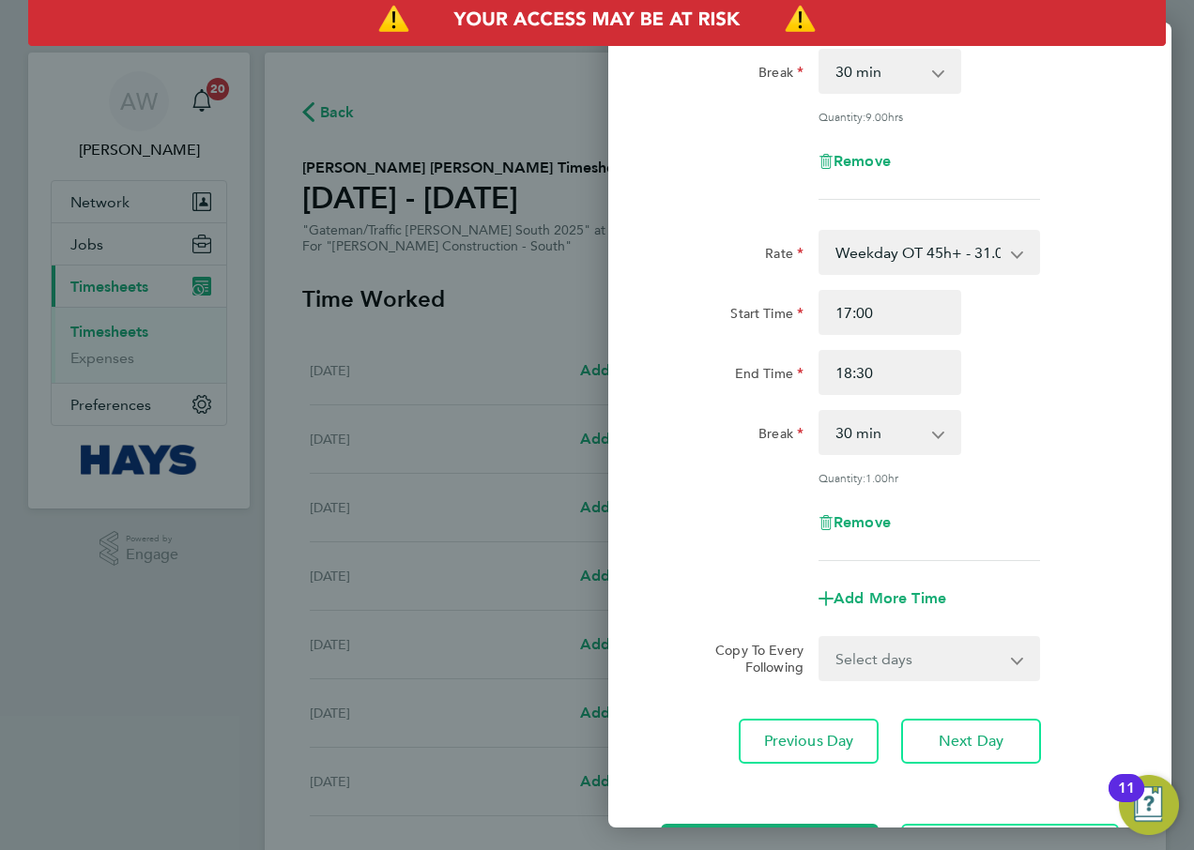
click at [888, 648] on select "Select days Day Tuesday Wednesday Thursday Friday" at bounding box center [918, 658] width 197 height 41
select select "DAY"
click at [820, 638] on select "Select days Day Tuesday Wednesday Thursday Friday" at bounding box center [918, 658] width 197 height 41
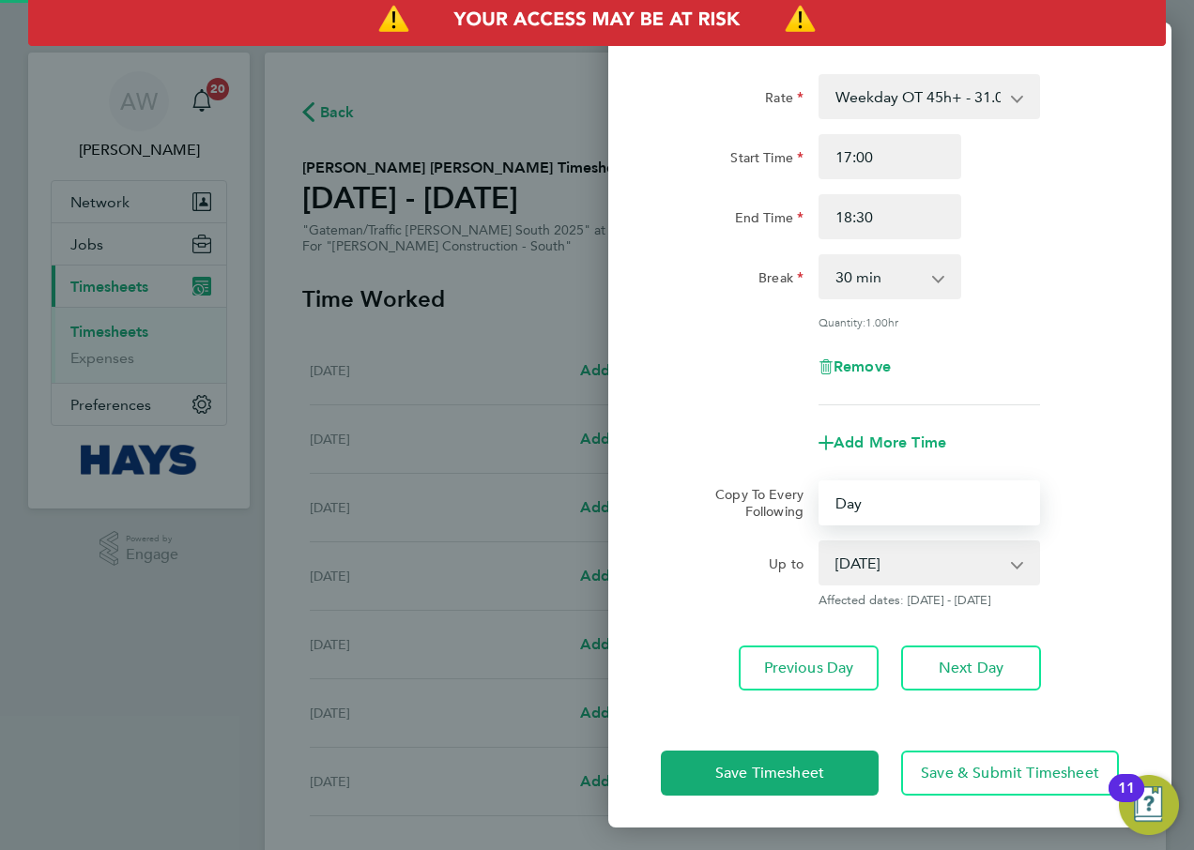
scroll to position [439, 0]
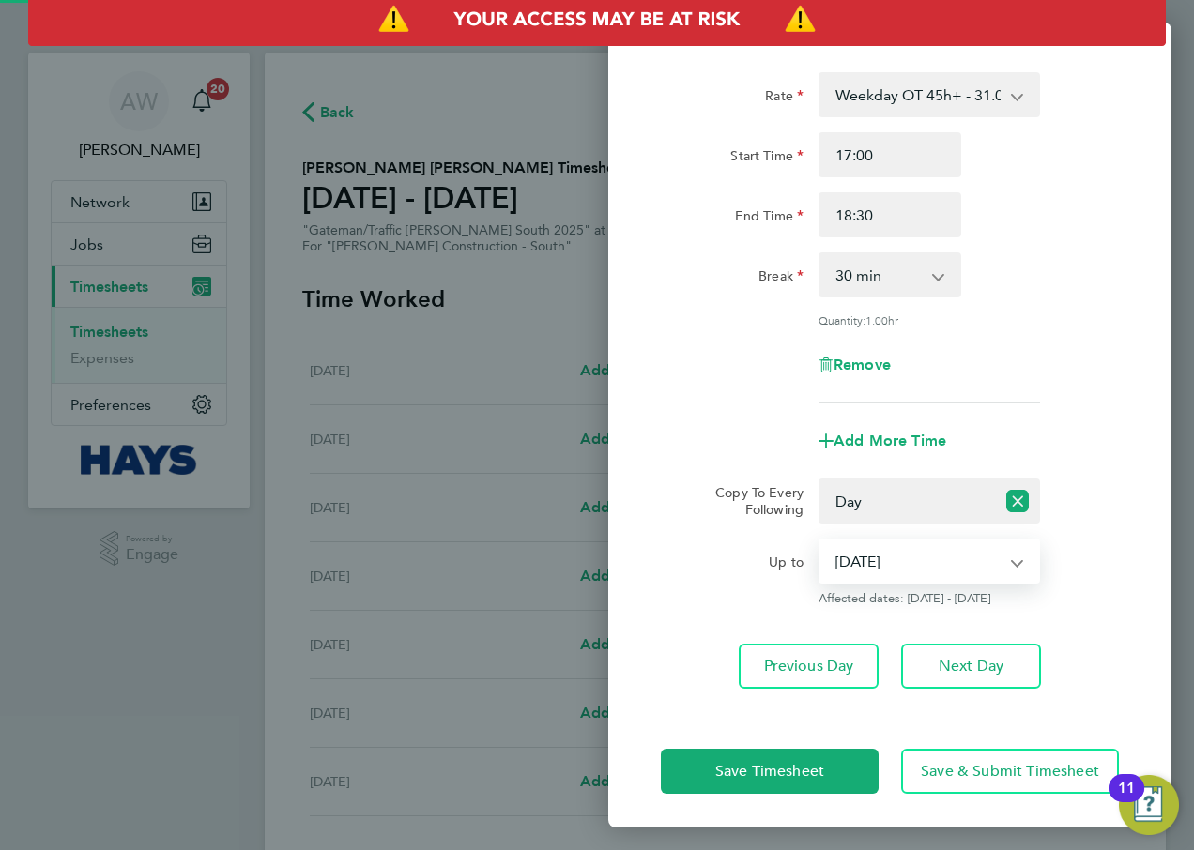
click at [902, 573] on select "02 Sep 2025 03 Sep 2025 04 Sep 2025 05 Sep 2025" at bounding box center [917, 561] width 195 height 41
click at [900, 555] on select "02 Sep 2025 03 Sep 2025 04 Sep 2025 05 Sep 2025" at bounding box center [917, 561] width 195 height 41
select select "2025-09-03"
click at [820, 541] on select "02 Sep 2025 03 Sep 2025 04 Sep 2025 05 Sep 2025" at bounding box center [917, 561] width 195 height 41
click at [812, 772] on span "Save Timesheet" at bounding box center [769, 771] width 109 height 19
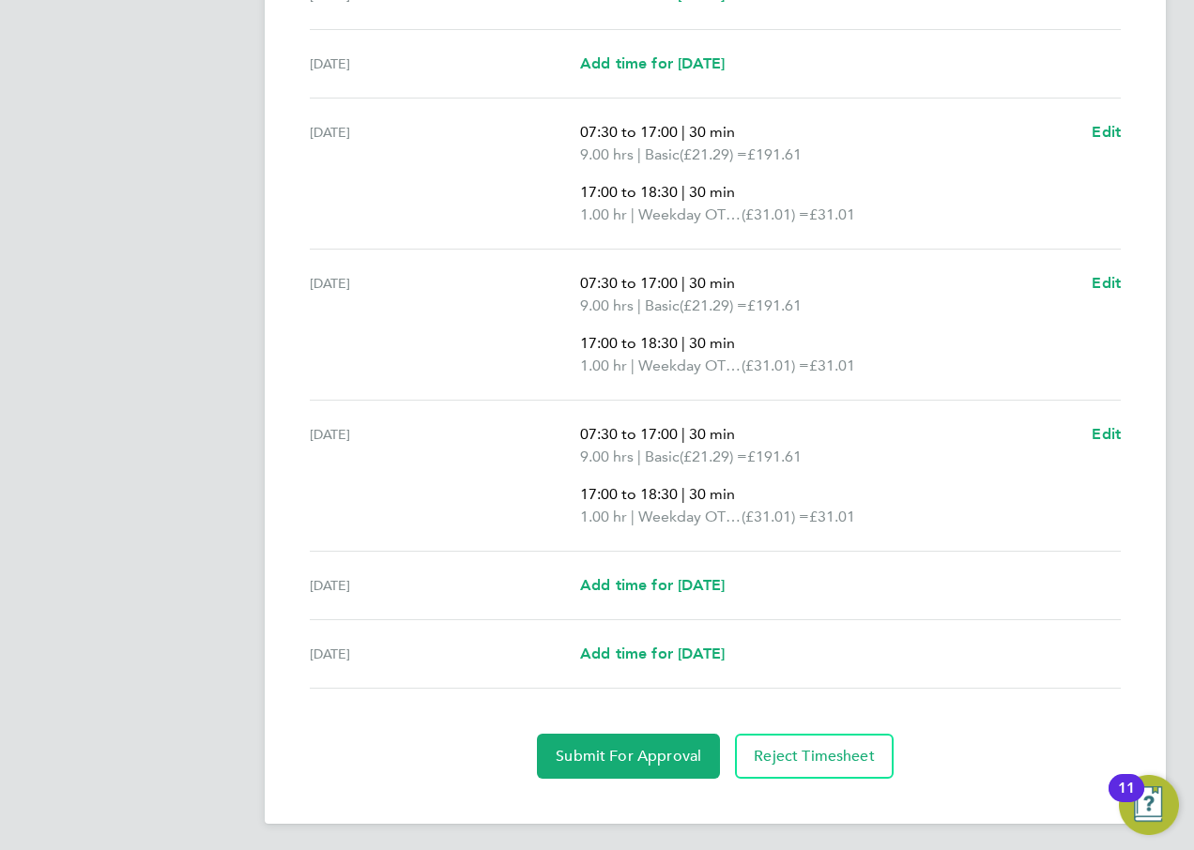
scroll to position [675, 0]
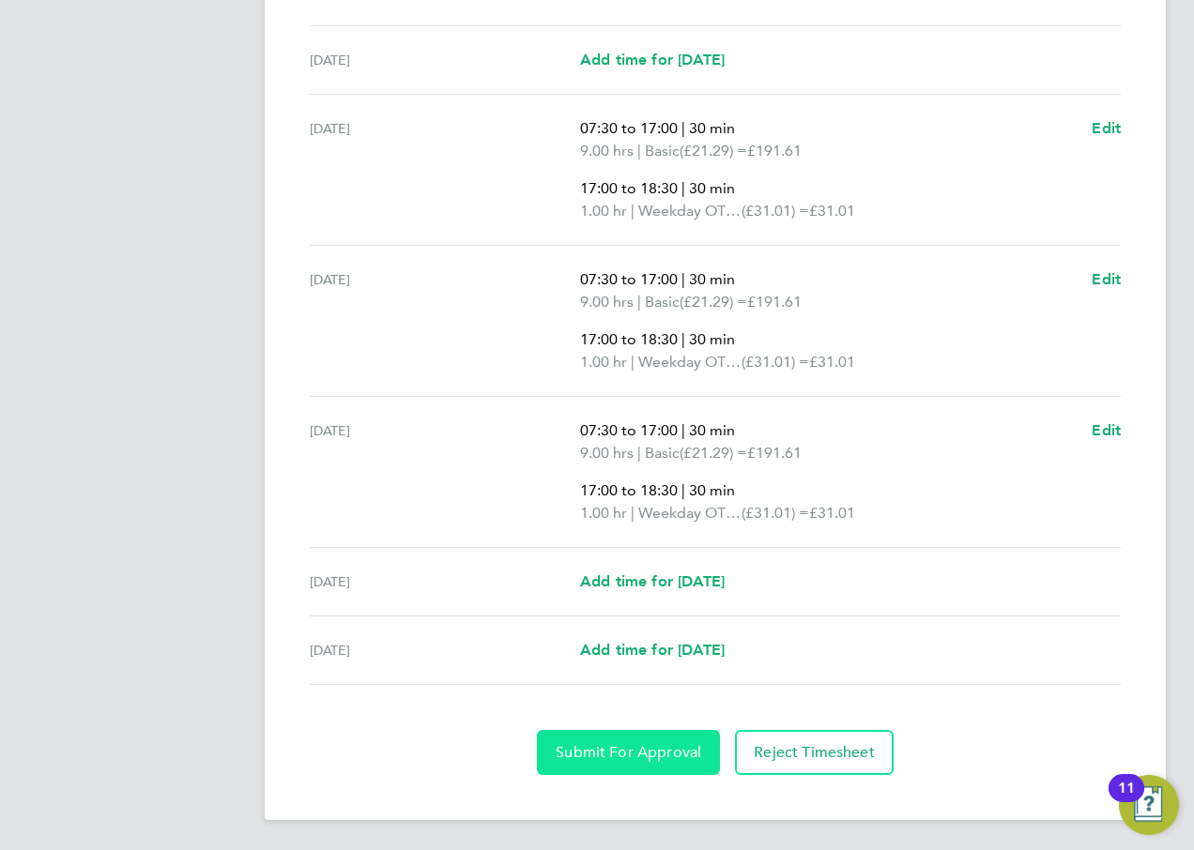
click at [648, 763] on button "Submit For Approval" at bounding box center [628, 752] width 183 height 45
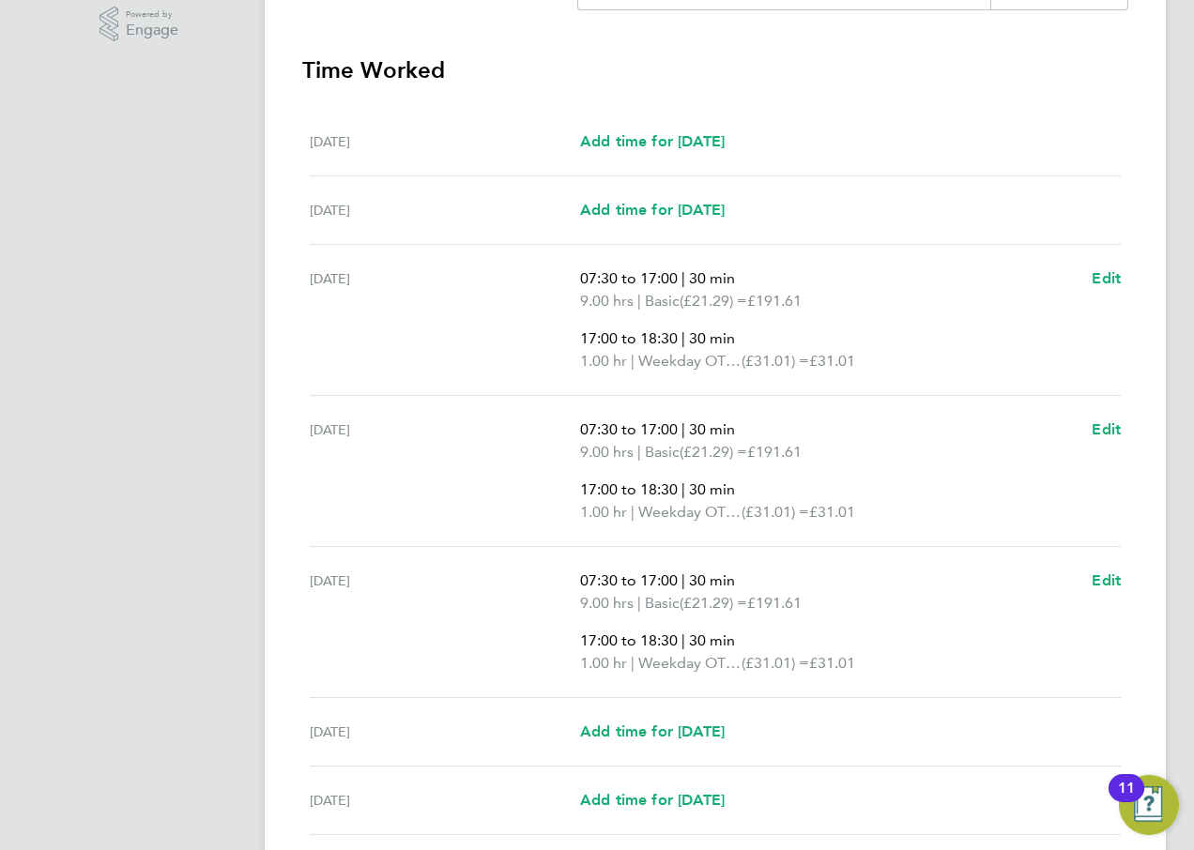
scroll to position [393, 0]
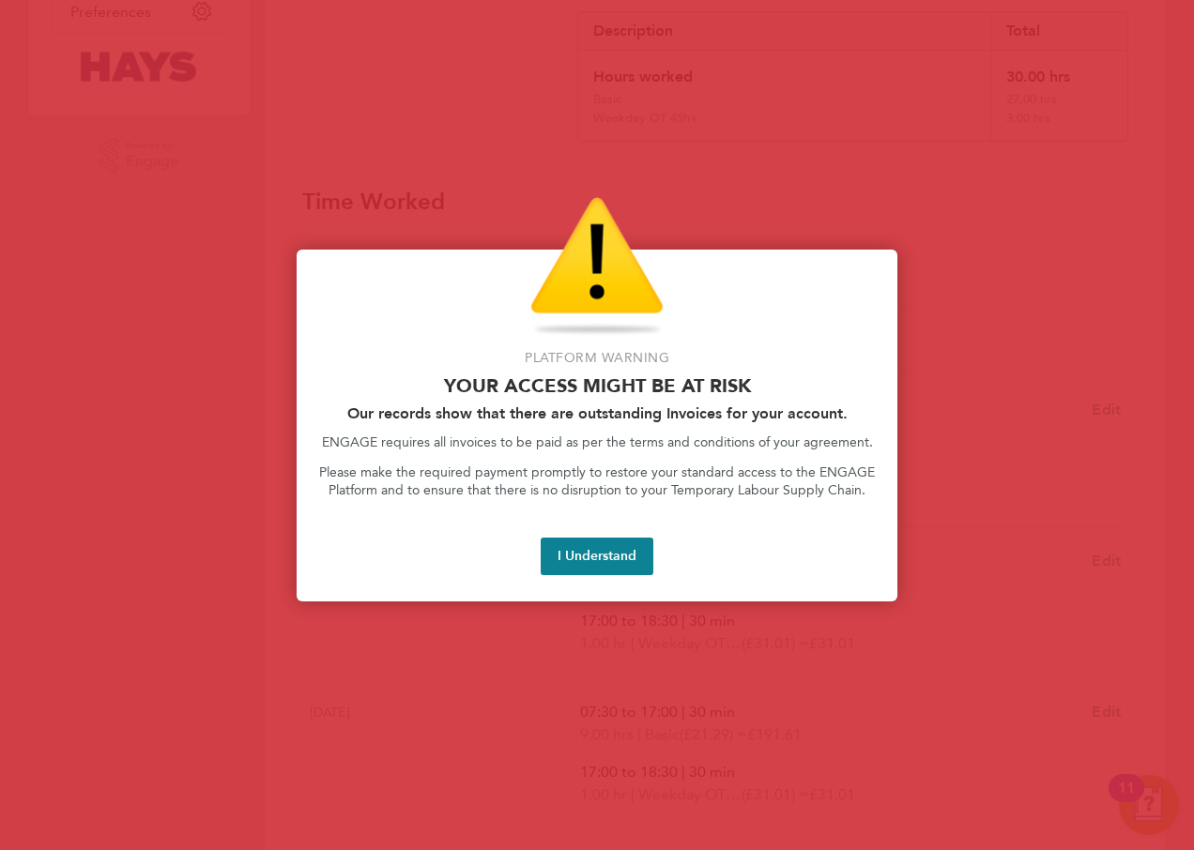
click at [591, 544] on button "I Understand" at bounding box center [597, 557] width 113 height 38
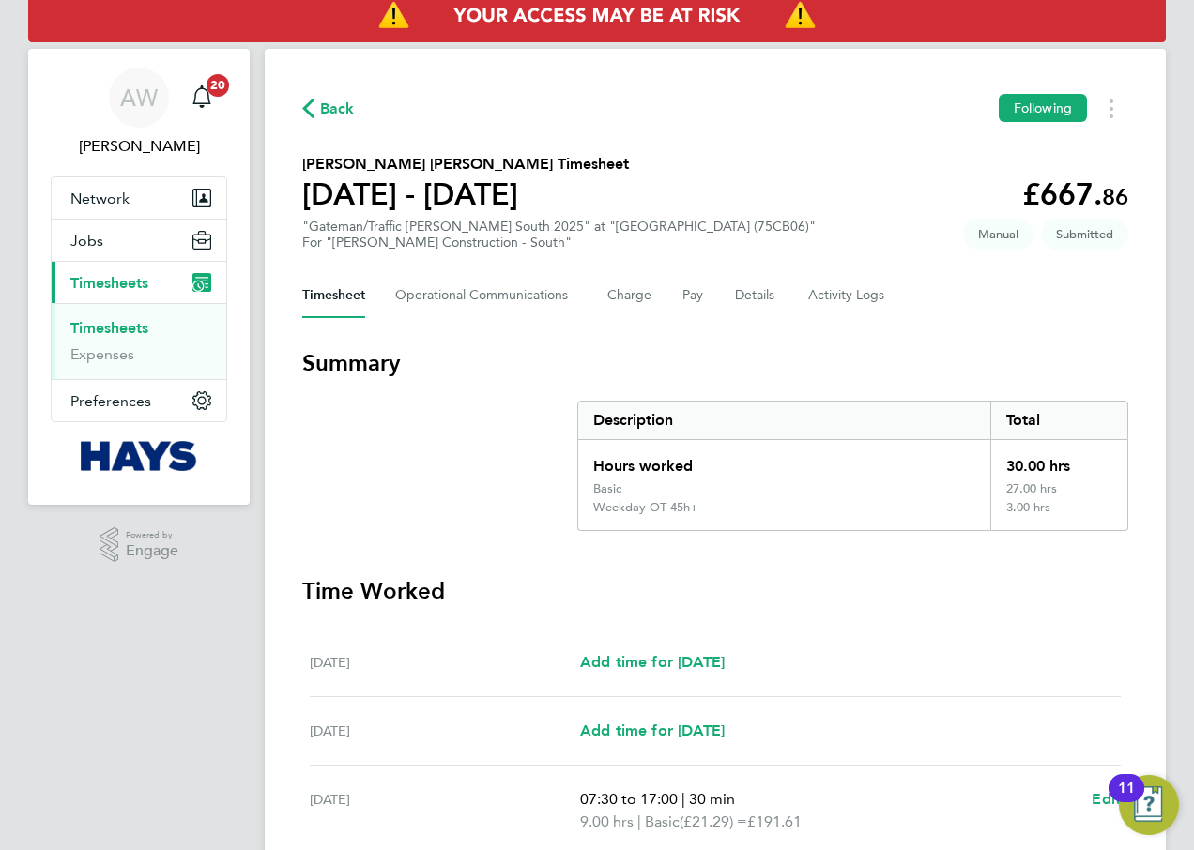
scroll to position [0, 0]
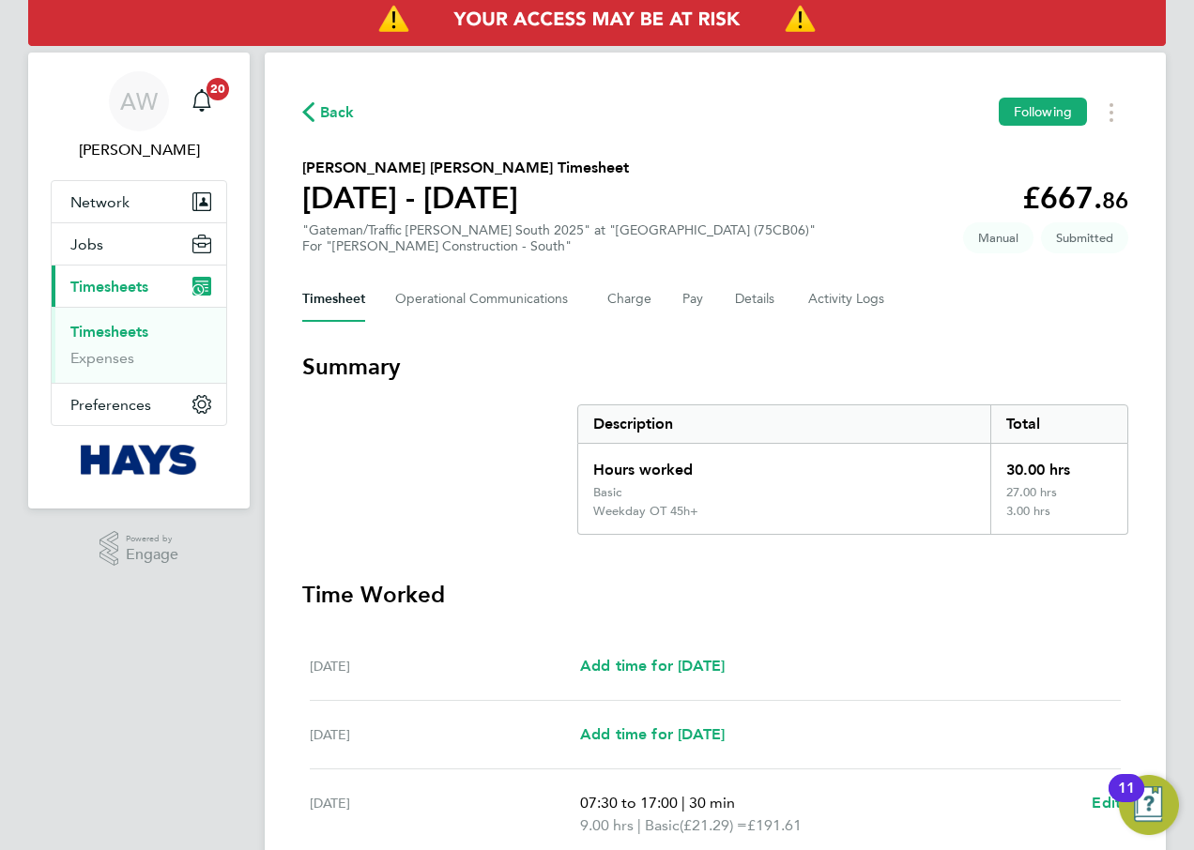
click at [134, 328] on link "Timesheets" at bounding box center [109, 332] width 78 height 18
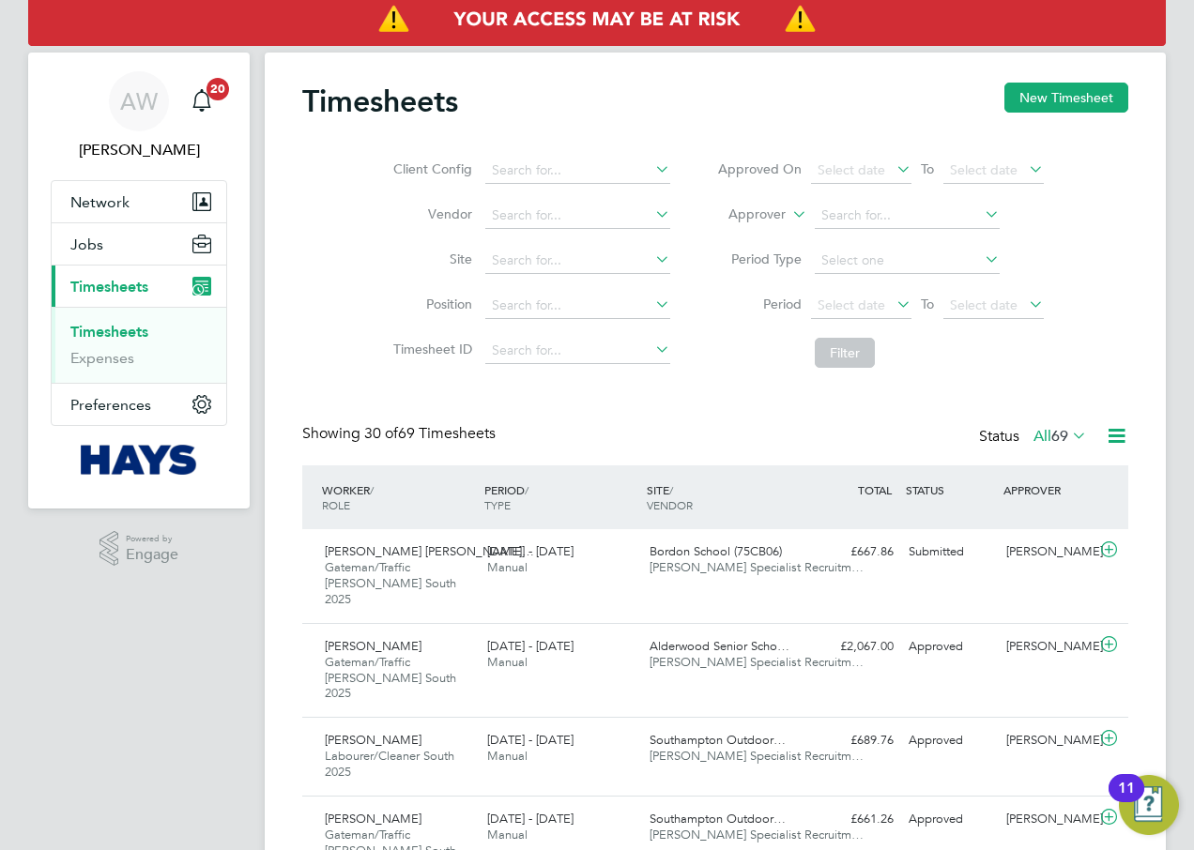
scroll to position [63, 163]
click at [1024, 102] on button "New Timesheet" at bounding box center [1066, 98] width 124 height 30
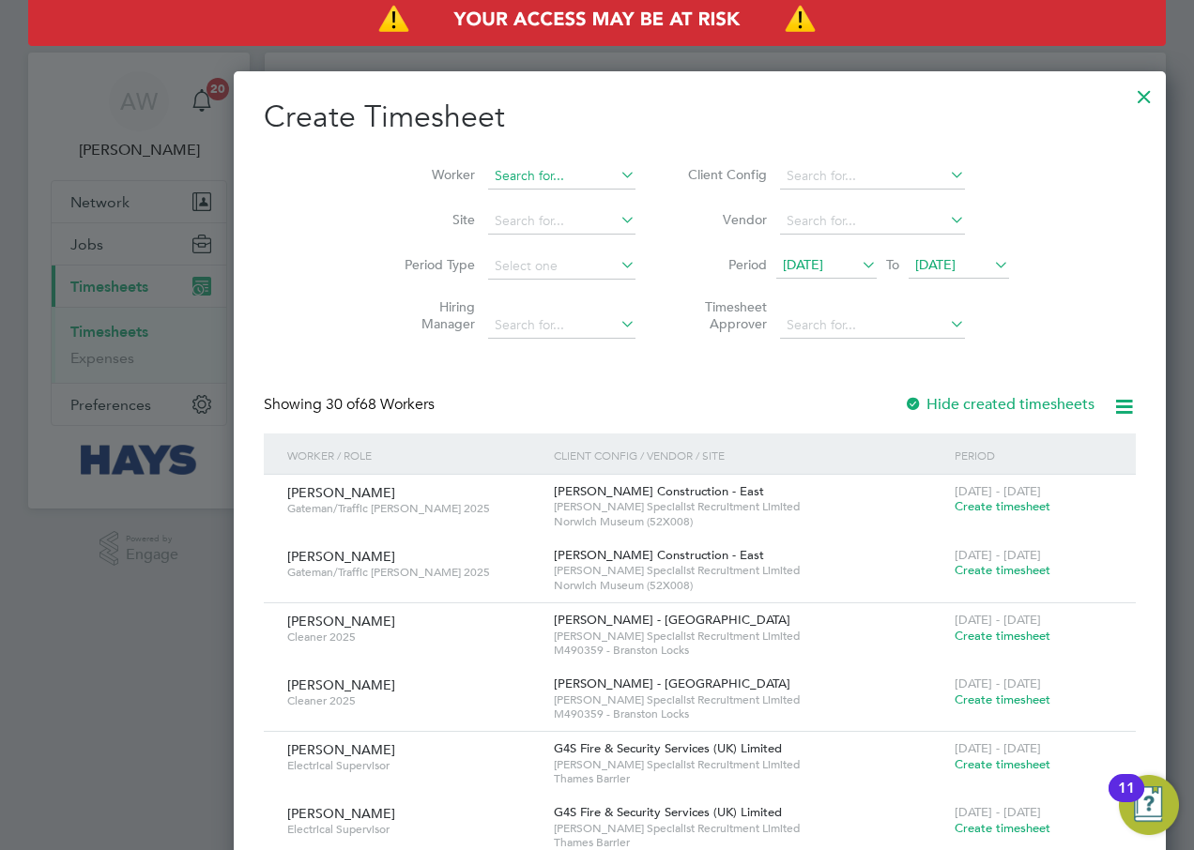
click at [488, 177] on input at bounding box center [561, 176] width 147 height 26
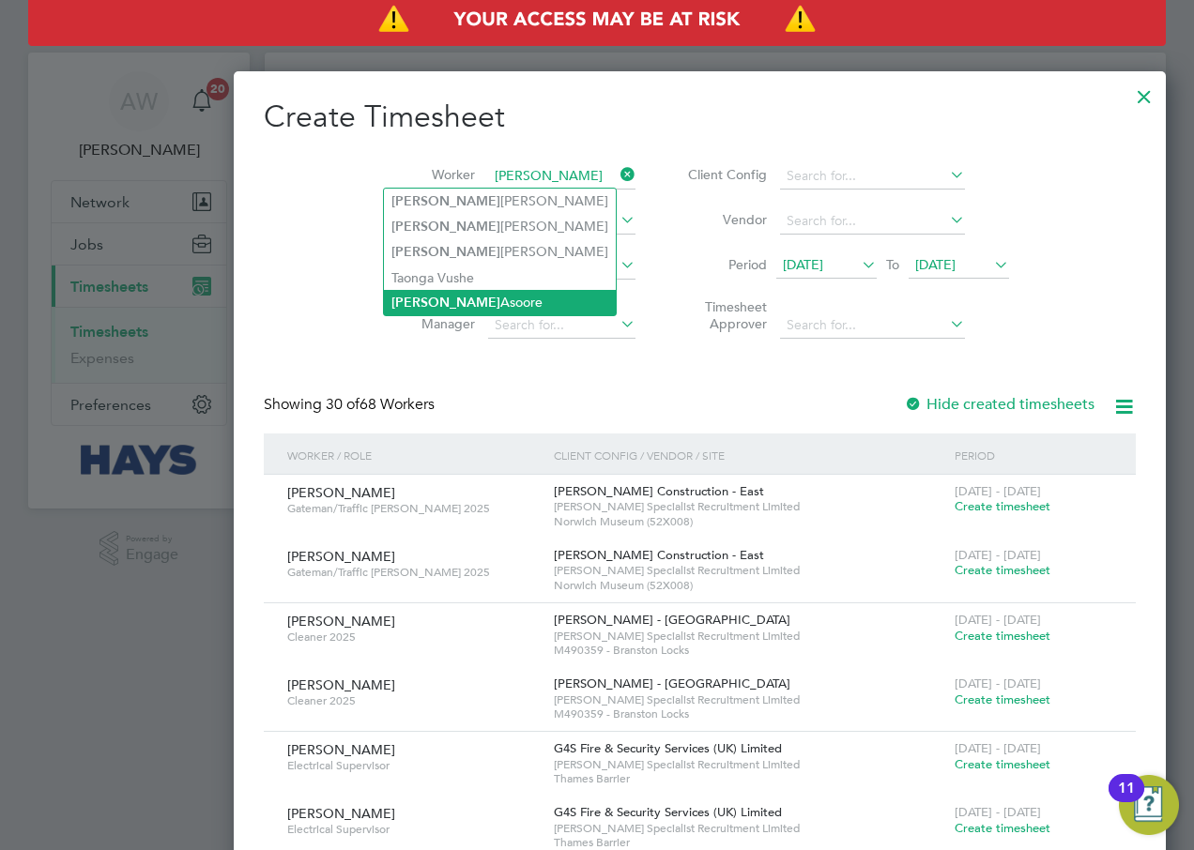
click at [474, 292] on li "Timothy Asoore" at bounding box center [500, 302] width 232 height 25
type input "Timothy Asoore"
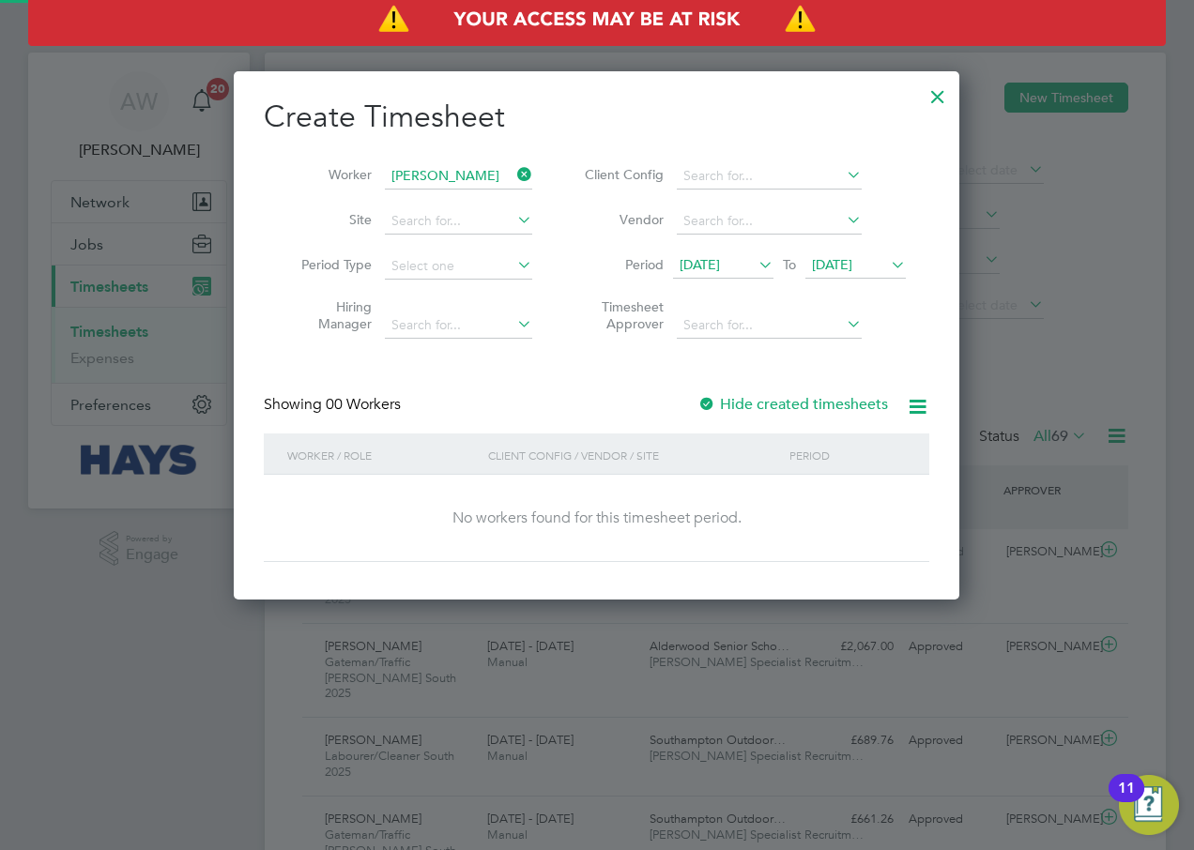
click at [834, 264] on span "28 Aug 2025" at bounding box center [832, 264] width 40 height 17
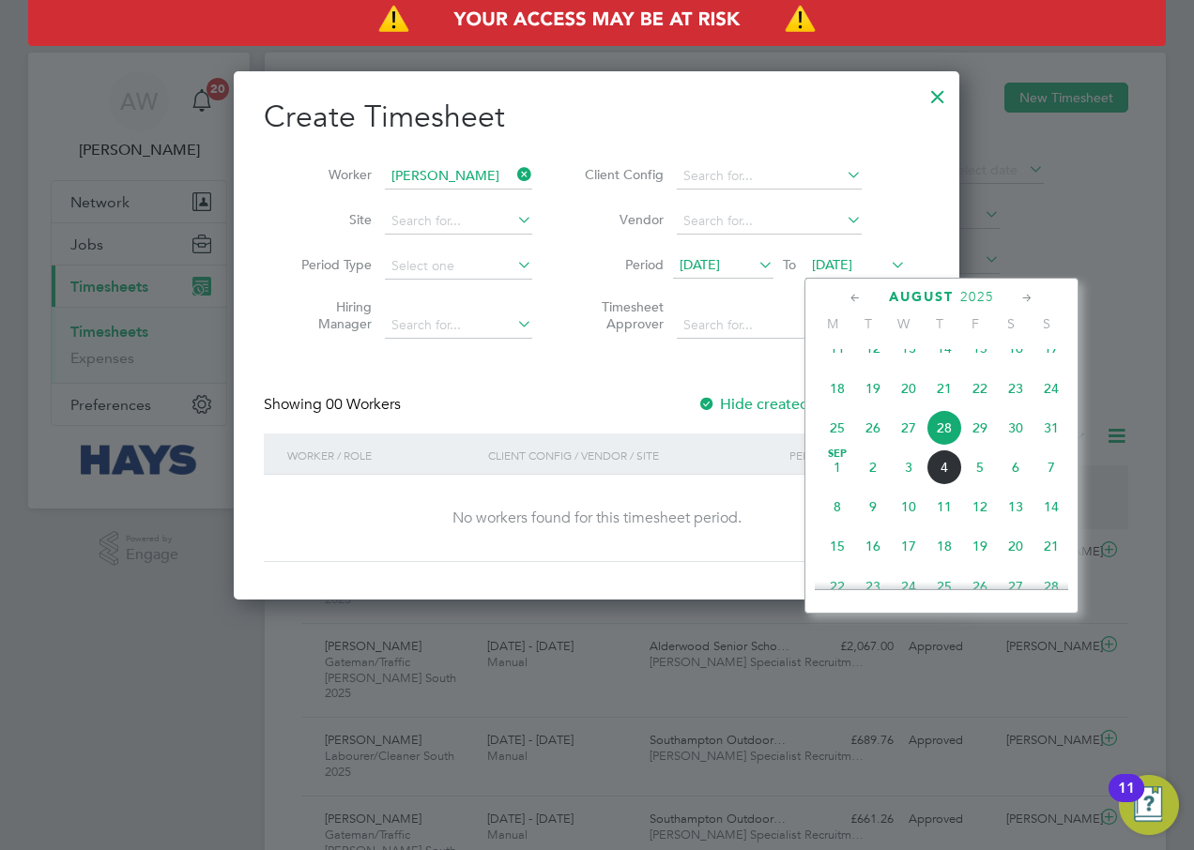
click at [980, 484] on span "5" at bounding box center [980, 468] width 36 height 36
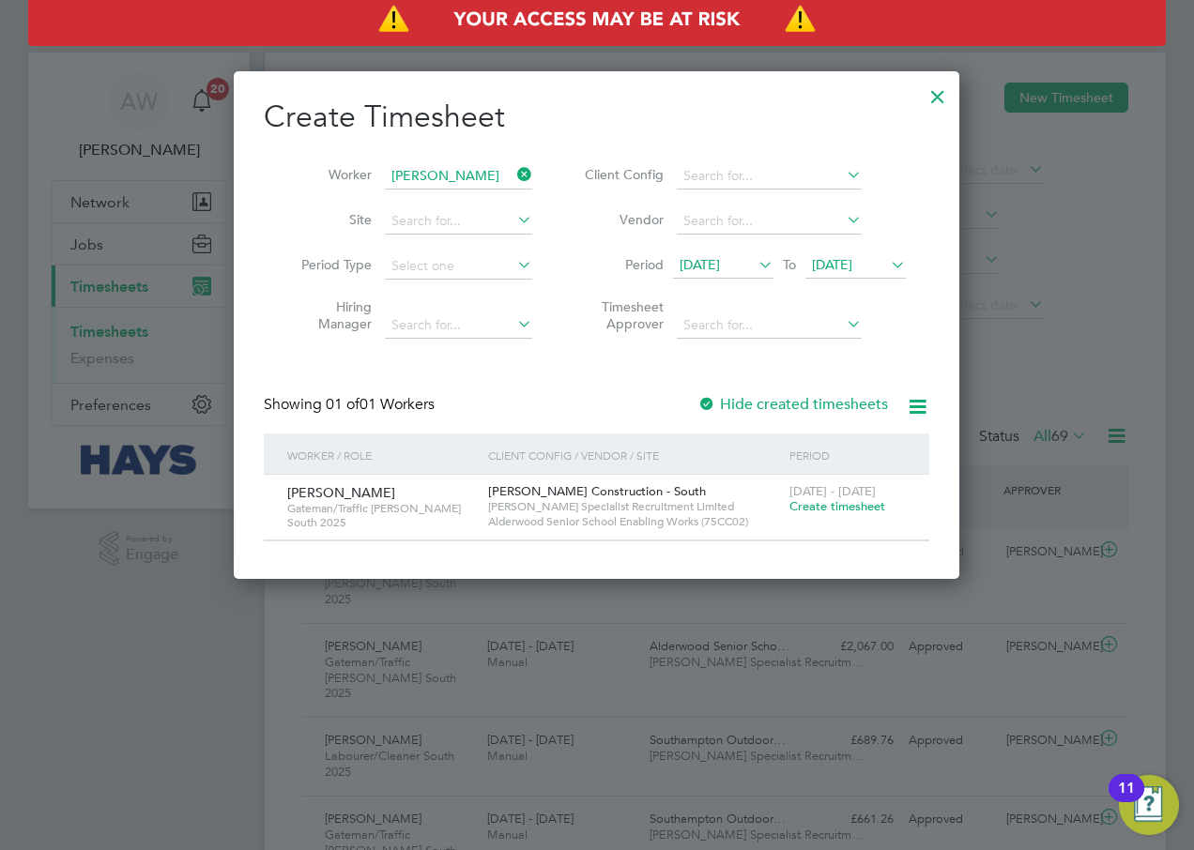
click at [720, 257] on span "21 Aug 2025" at bounding box center [699, 264] width 40 height 17
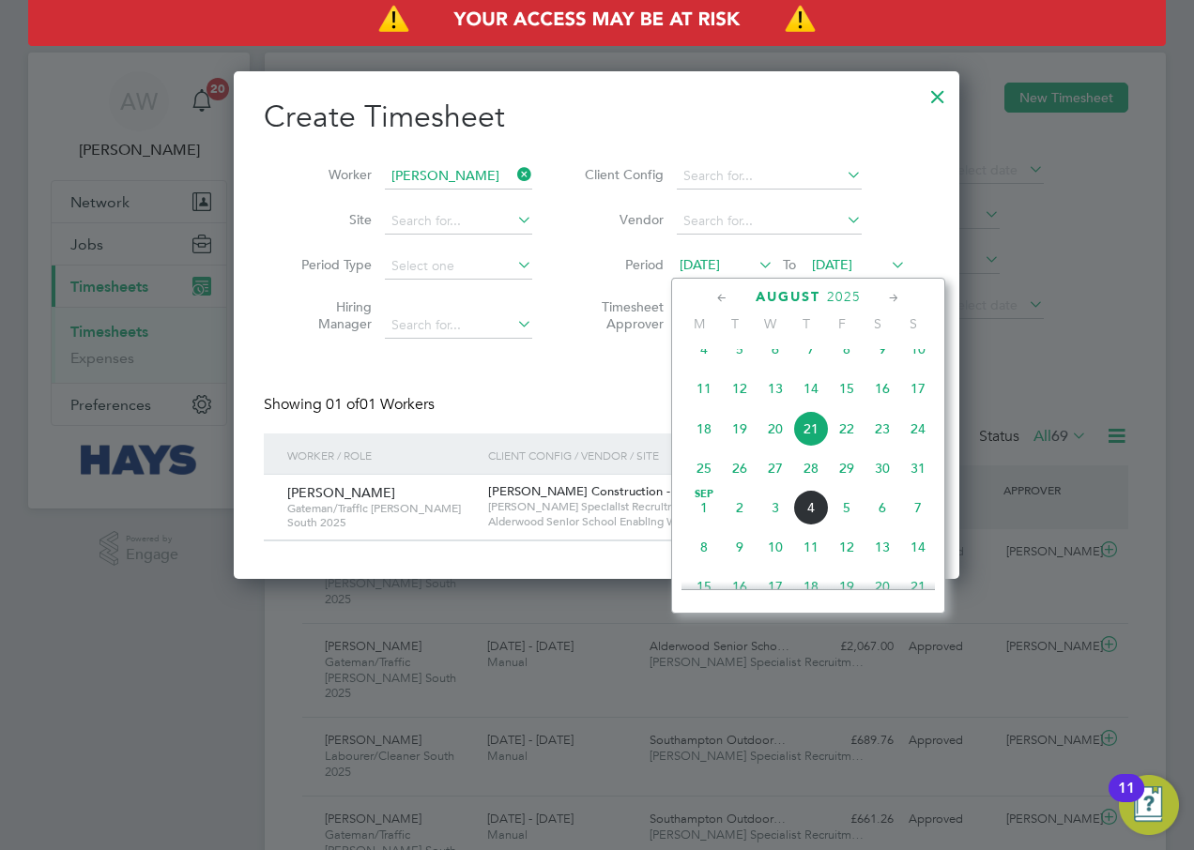
click at [847, 401] on span "15" at bounding box center [847, 389] width 36 height 36
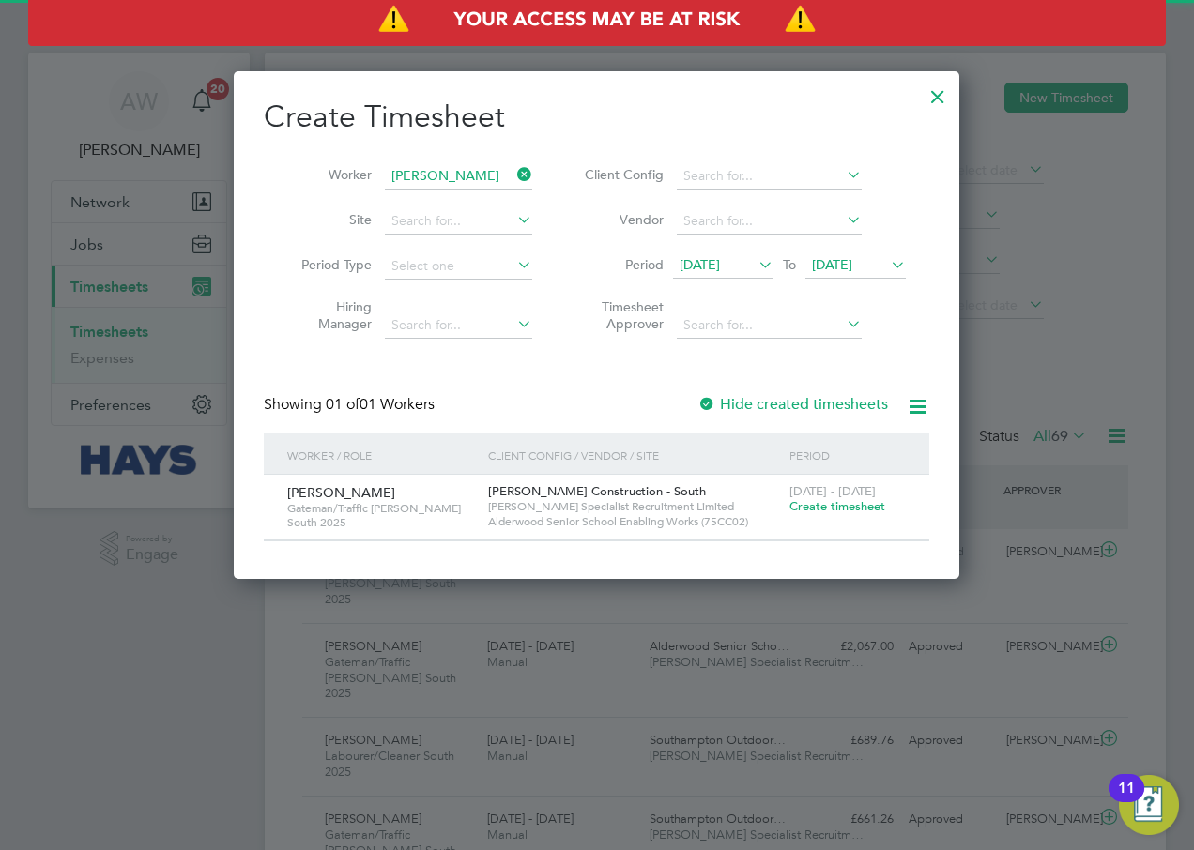
click at [707, 403] on div at bounding box center [706, 405] width 19 height 19
click at [720, 267] on span "15 Aug 2025" at bounding box center [699, 264] width 40 height 17
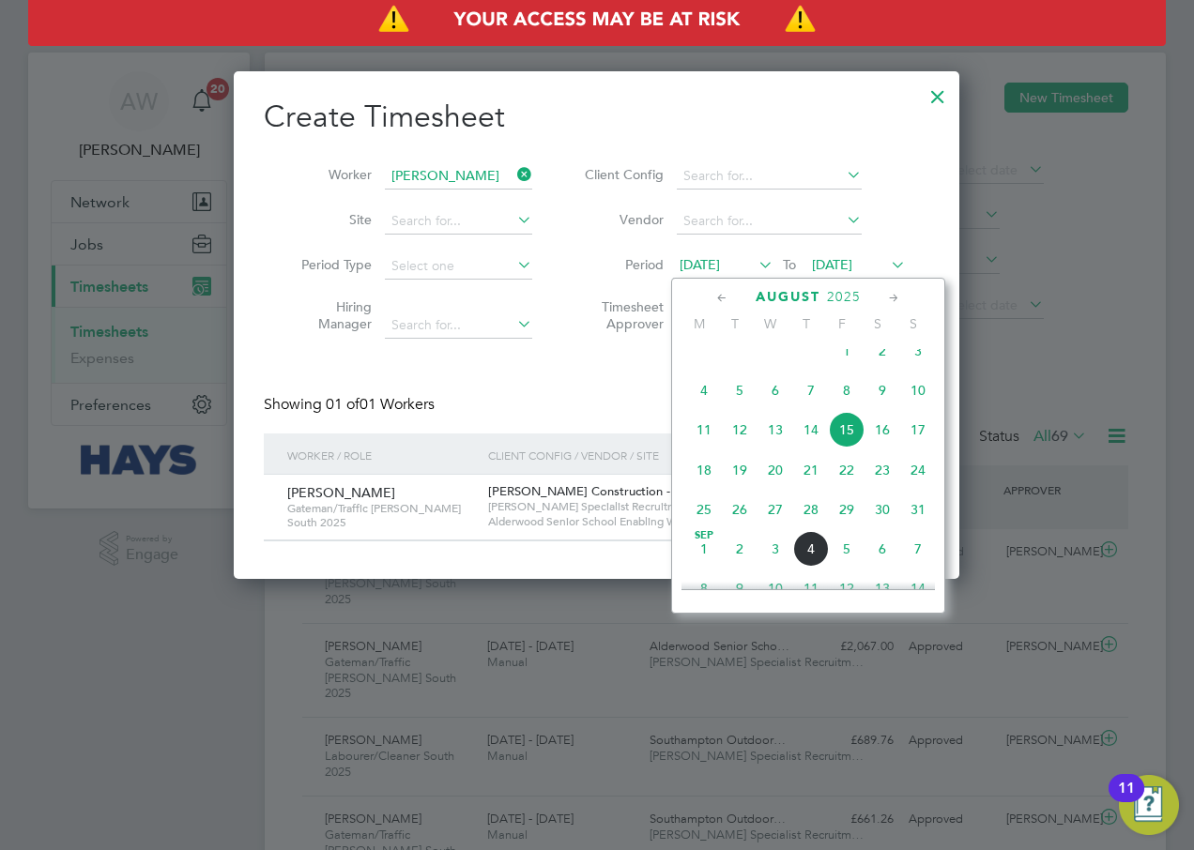
click at [840, 437] on span "15" at bounding box center [847, 430] width 36 height 36
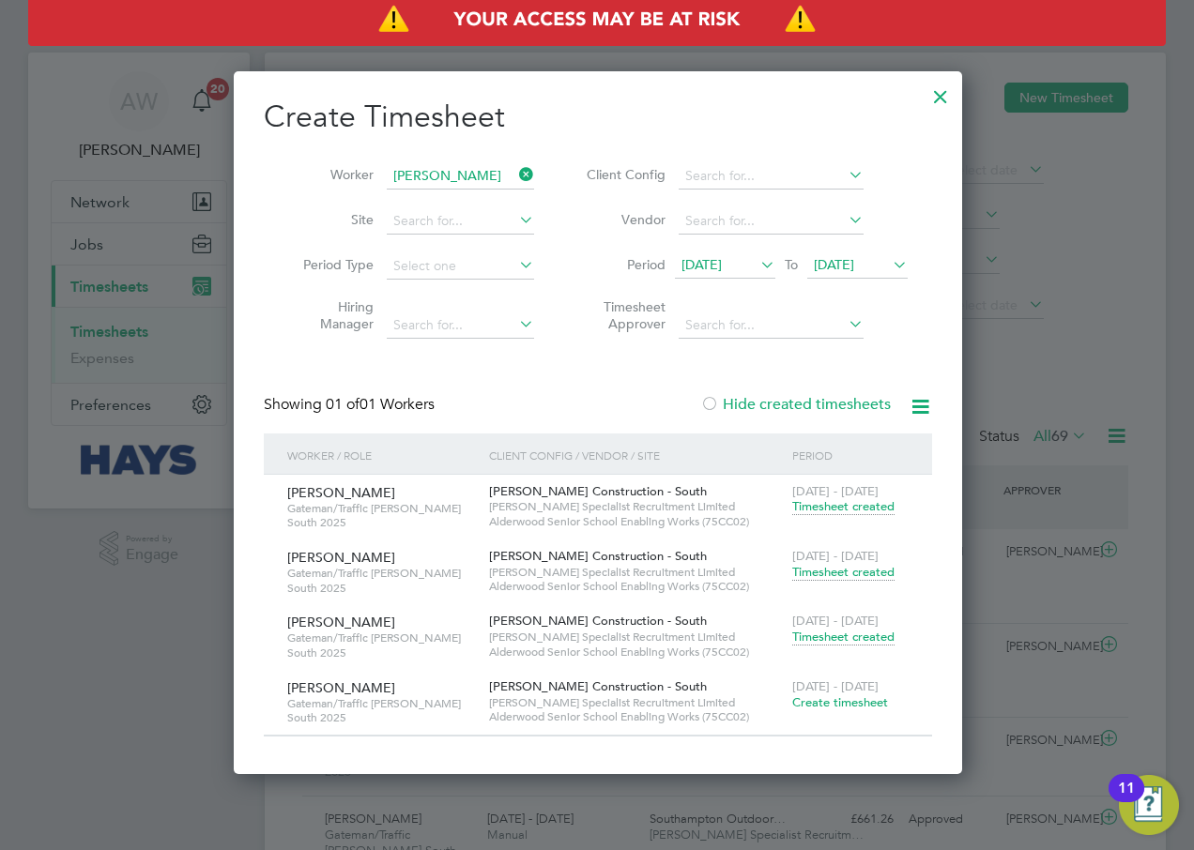
click at [848, 637] on span "Timesheet created" at bounding box center [843, 637] width 102 height 17
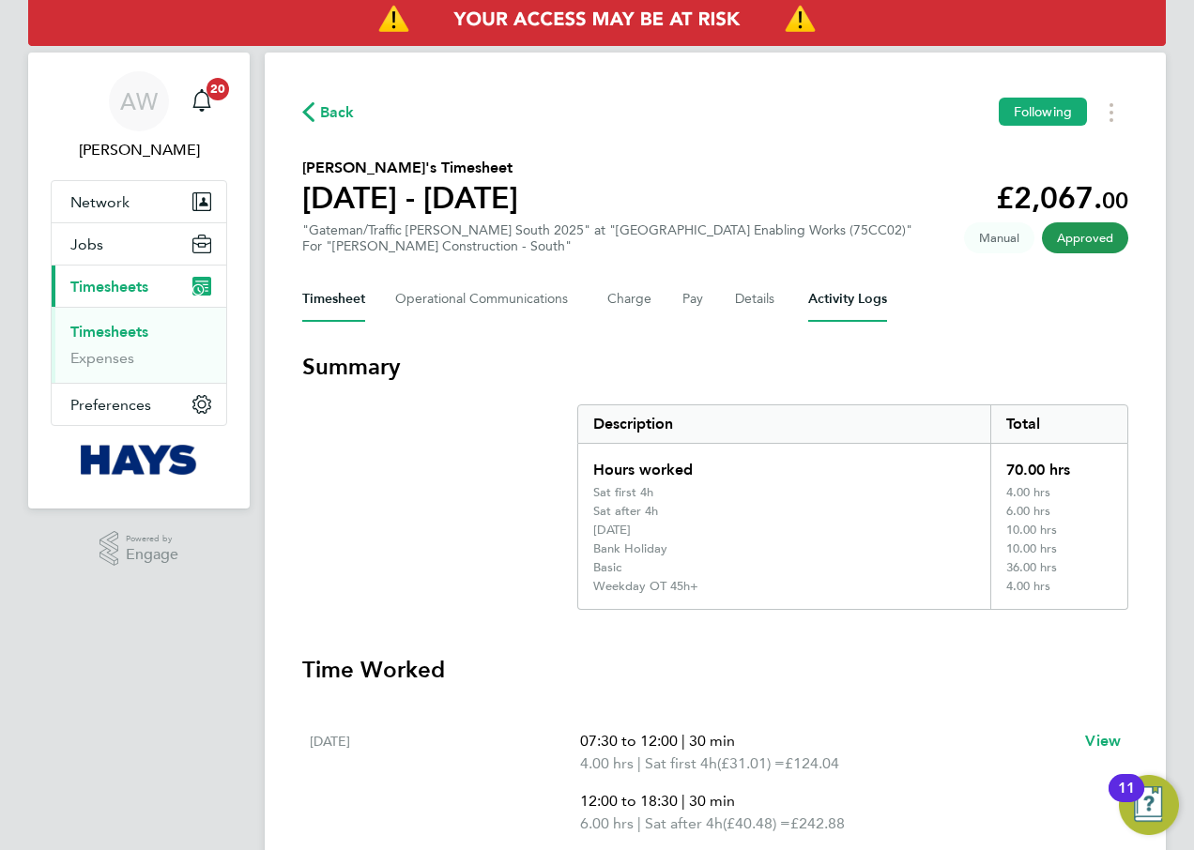
click at [876, 302] on Logs-tab "Activity Logs" at bounding box center [847, 299] width 79 height 45
